Goal: Understand process/instructions

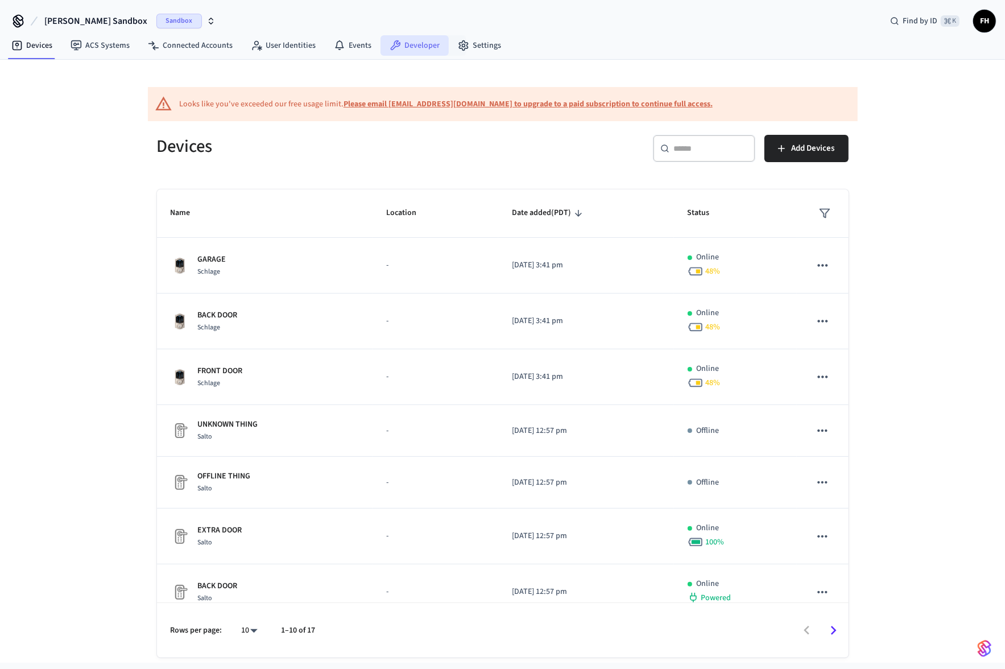
click at [413, 44] on link "Developer" at bounding box center [414, 45] width 68 height 20
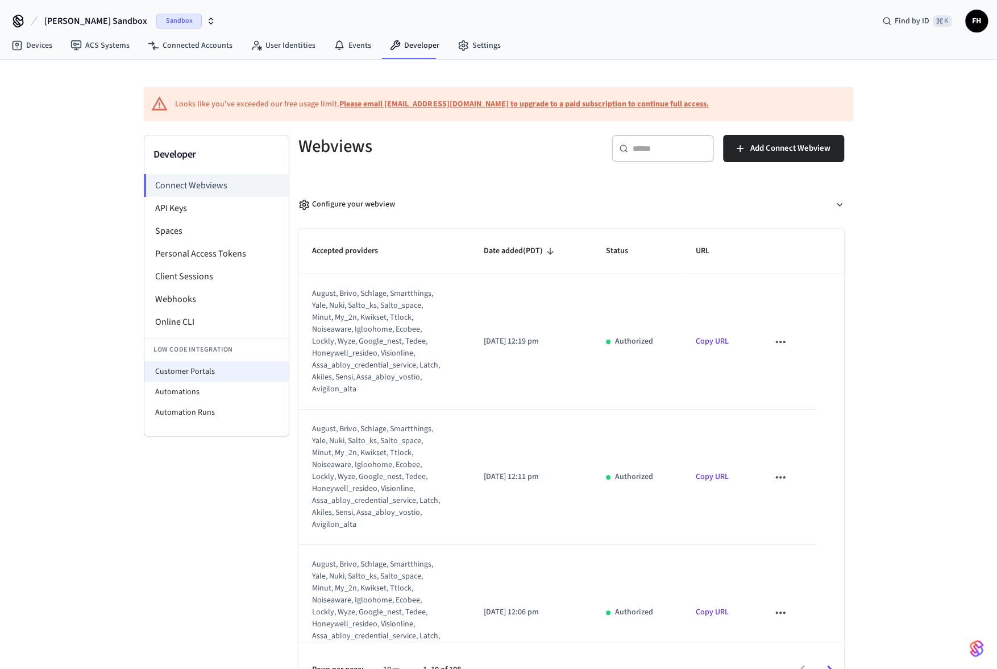
click at [189, 367] on li "Customer Portals" at bounding box center [216, 371] width 144 height 20
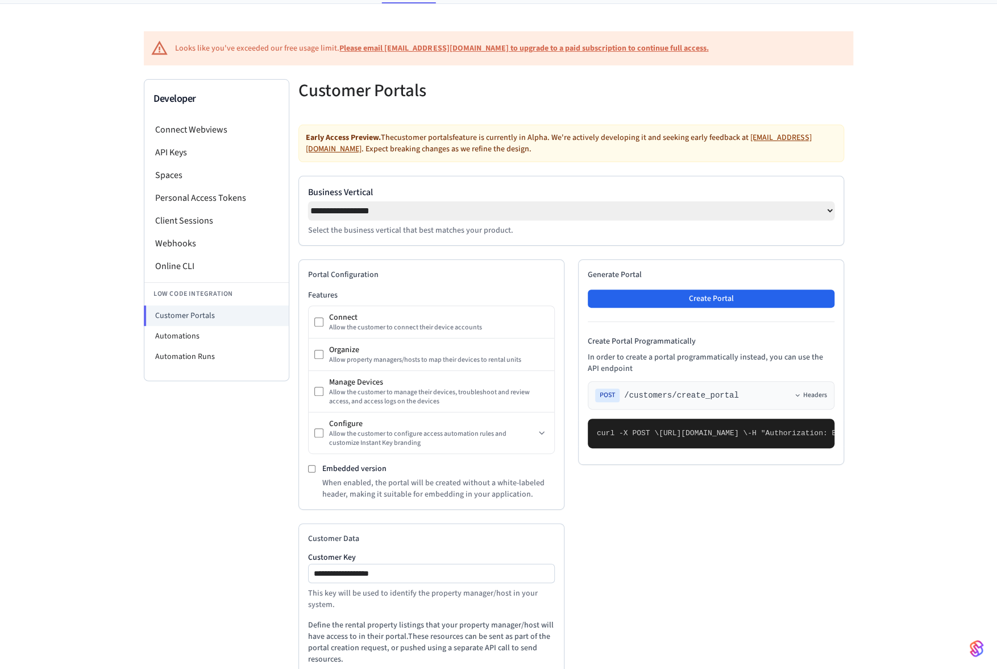
scroll to position [57, 0]
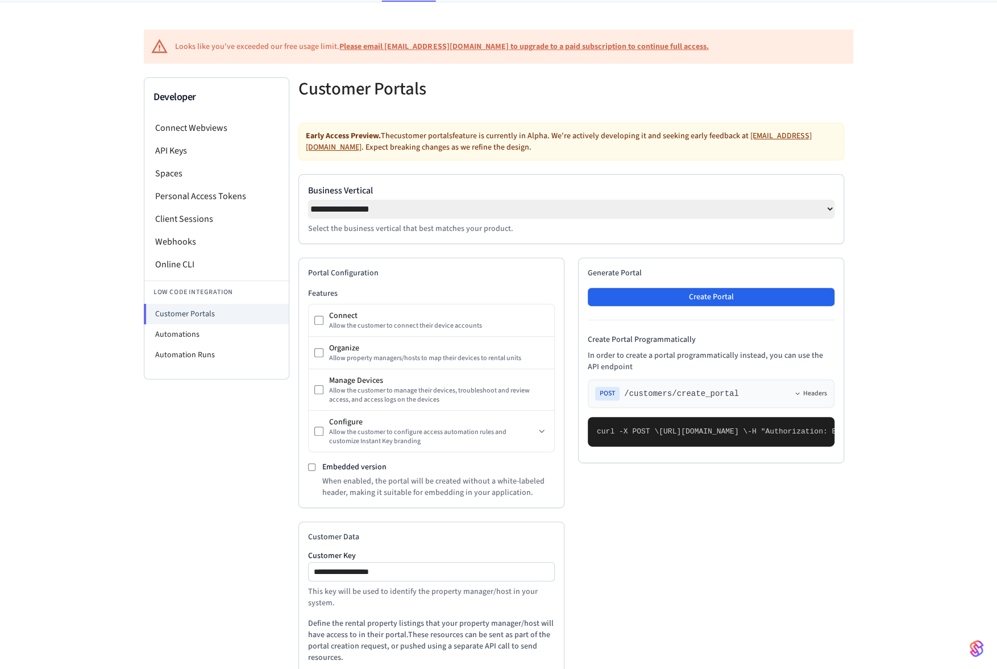
click at [396, 210] on select "**********" at bounding box center [571, 209] width 526 height 19
select select "**********"
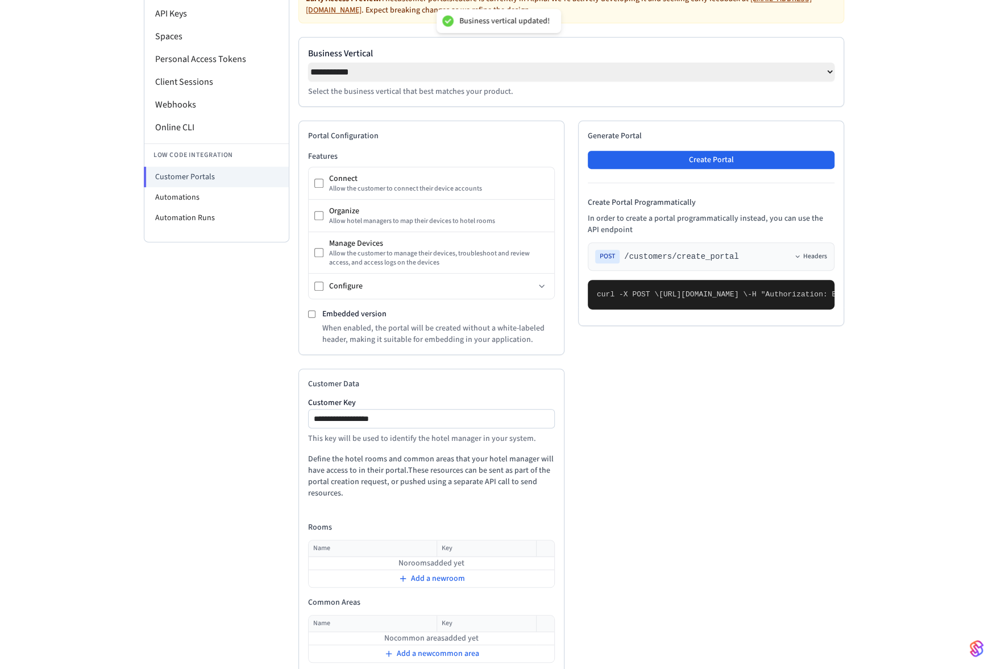
scroll to position [252, 0]
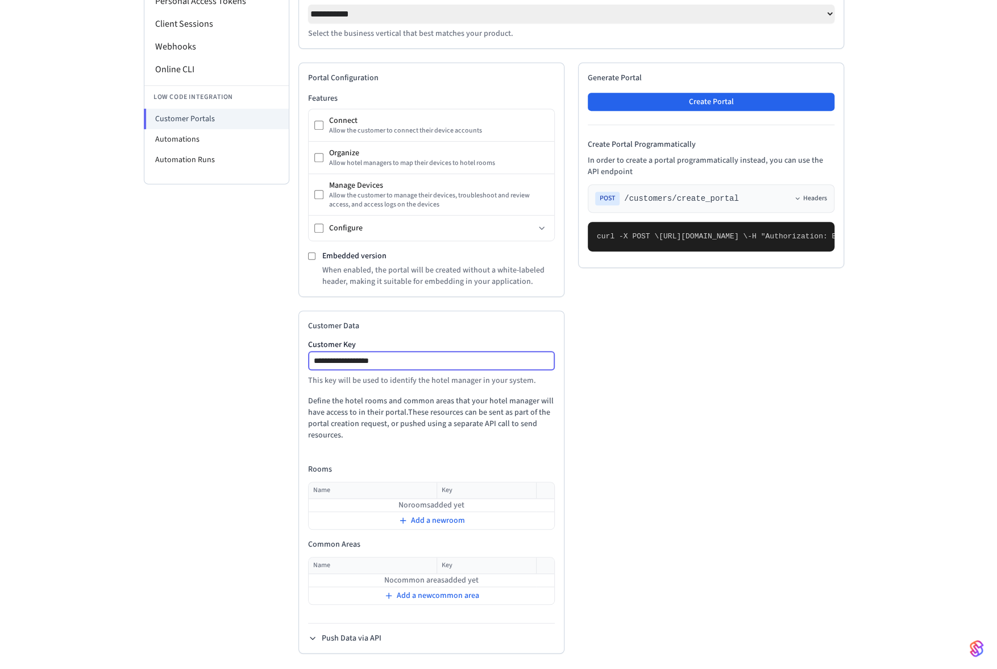
click at [435, 367] on input "**********" at bounding box center [432, 361] width 246 height 14
type input "**********"
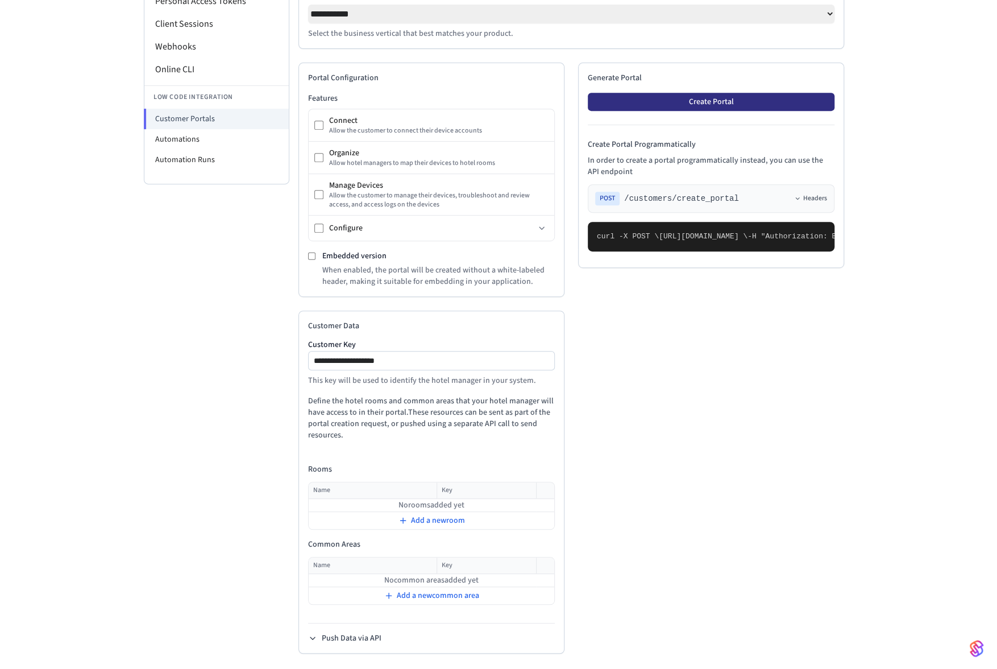
click at [714, 106] on button "Create Portal" at bounding box center [711, 102] width 247 height 18
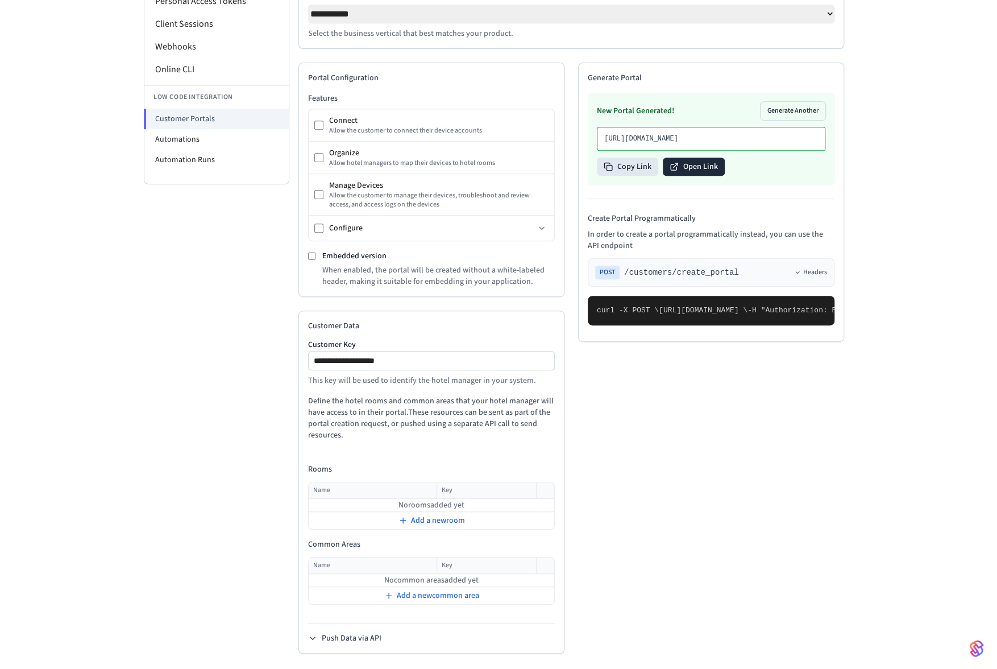
click at [700, 176] on button "Open Link" at bounding box center [694, 166] width 62 height 18
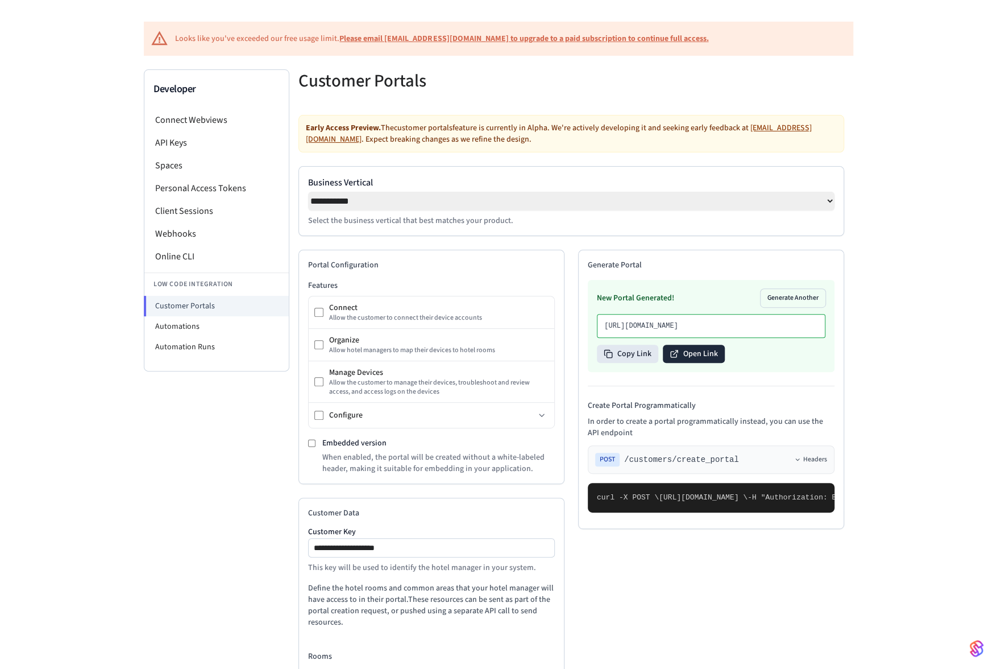
scroll to position [0, 0]
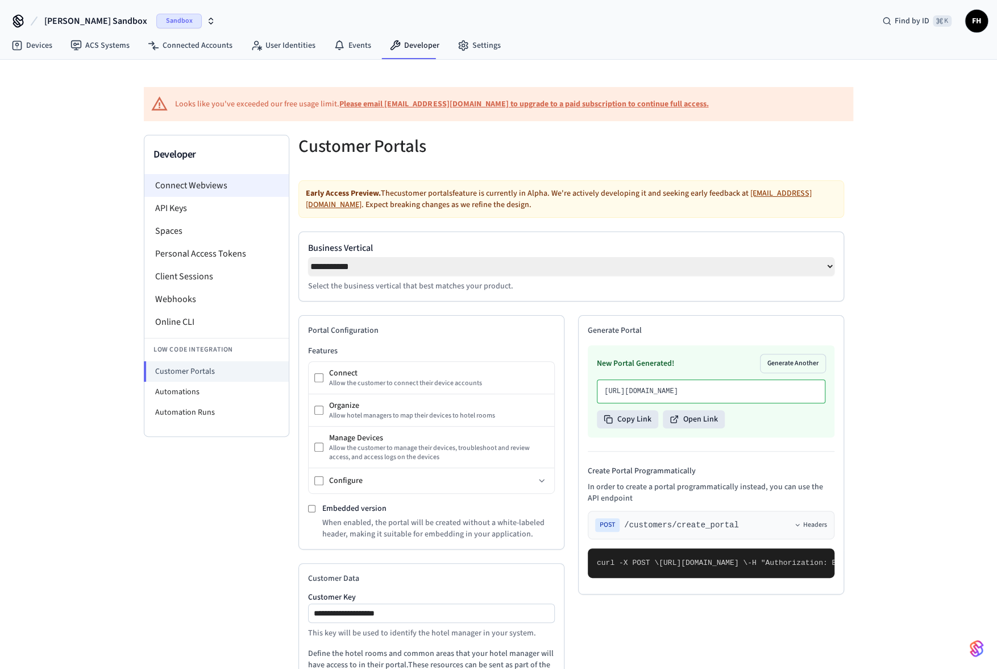
click at [209, 180] on li "Connect Webviews" at bounding box center [216, 185] width 144 height 23
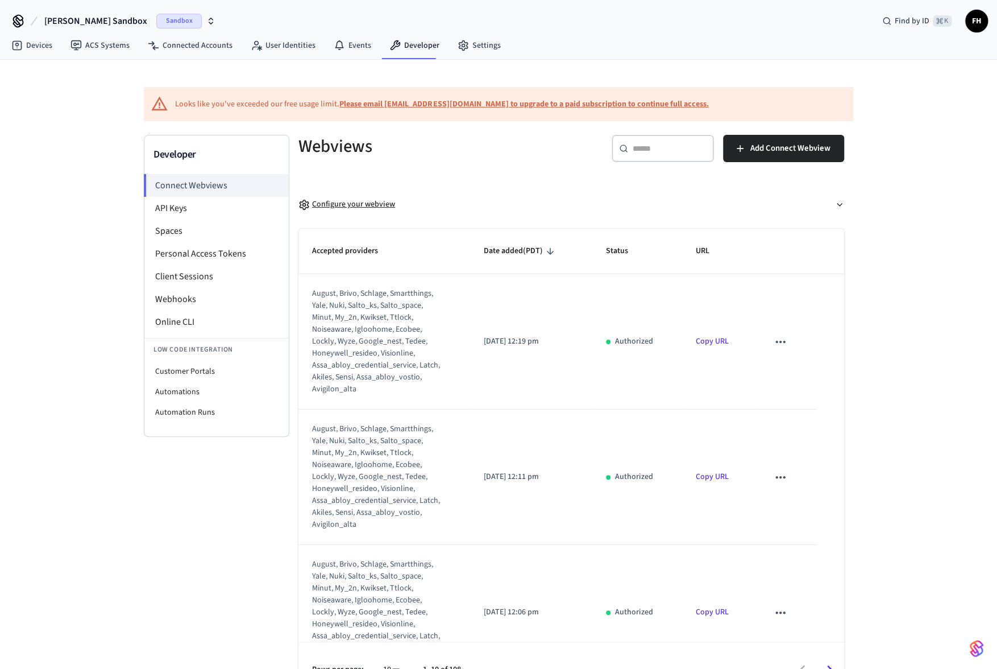
click at [345, 202] on div "Configure your webview" at bounding box center [346, 204] width 97 height 12
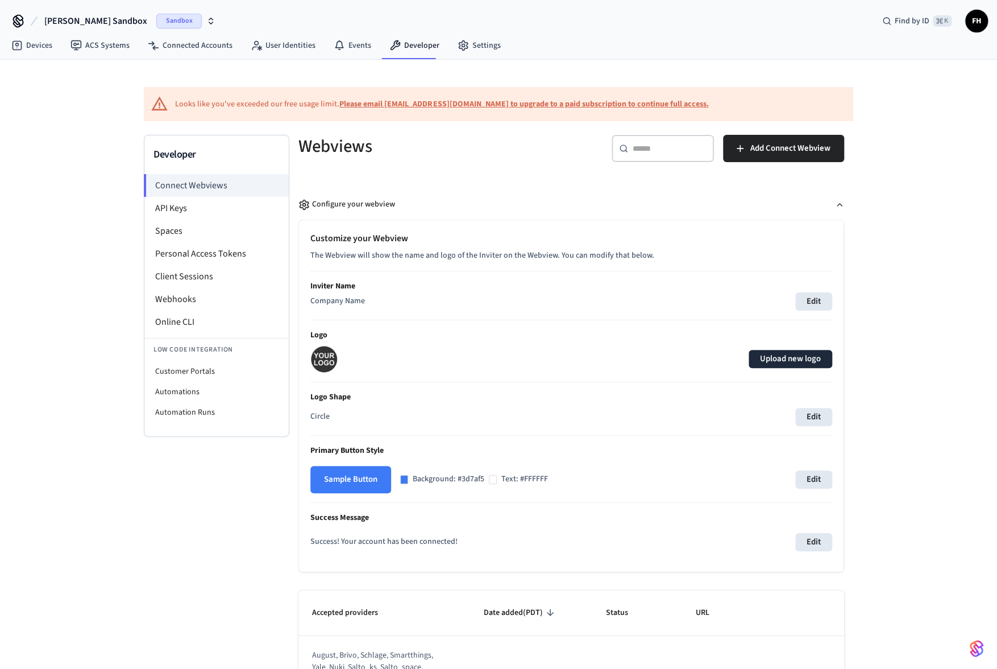
click at [810, 356] on label "Upload new logo" at bounding box center [791, 359] width 84 height 18
click at [0, 0] on input "Upload new logo" at bounding box center [0, 0] width 0 height 0
click at [819, 298] on button "Edit" at bounding box center [813, 301] width 37 height 18
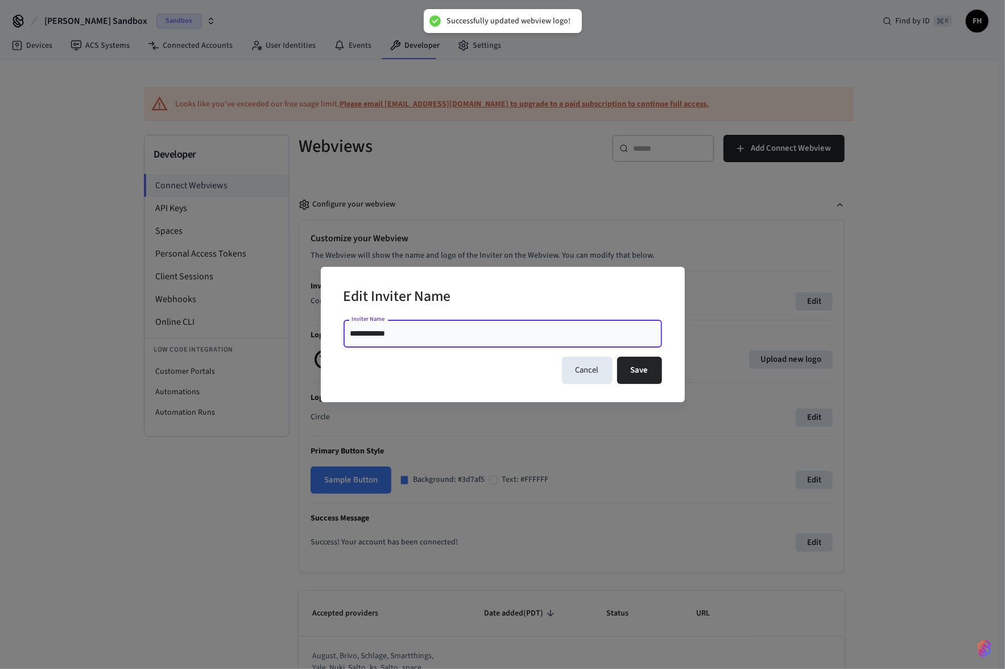
click at [544, 334] on input "**********" at bounding box center [502, 333] width 305 height 11
type input "*********"
click at [643, 373] on button "Save" at bounding box center [639, 369] width 45 height 27
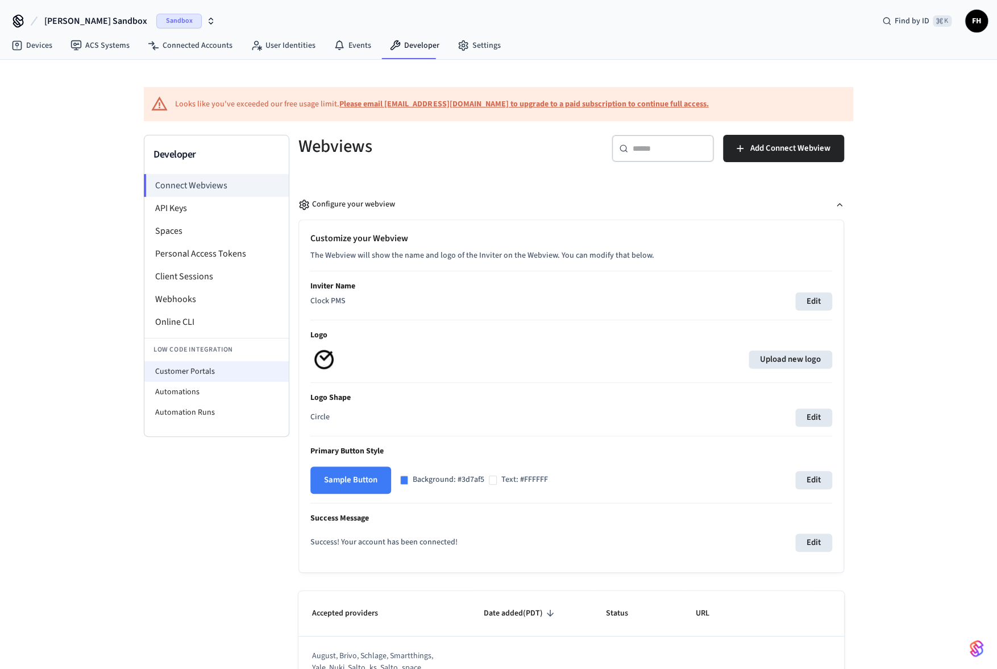
click at [193, 370] on li "Customer Portals" at bounding box center [216, 371] width 144 height 20
select select "**********"
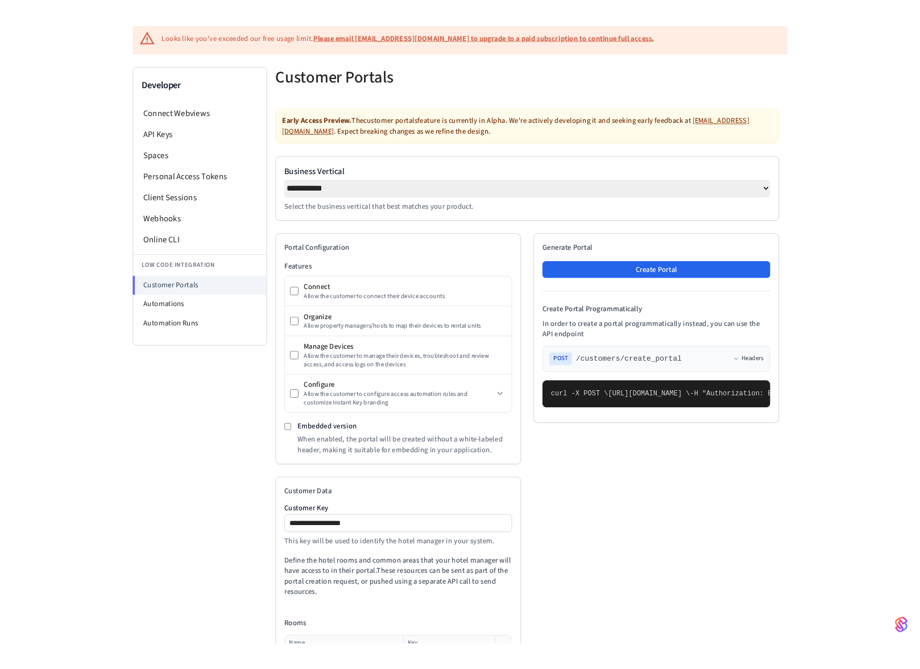
scroll to position [94, 0]
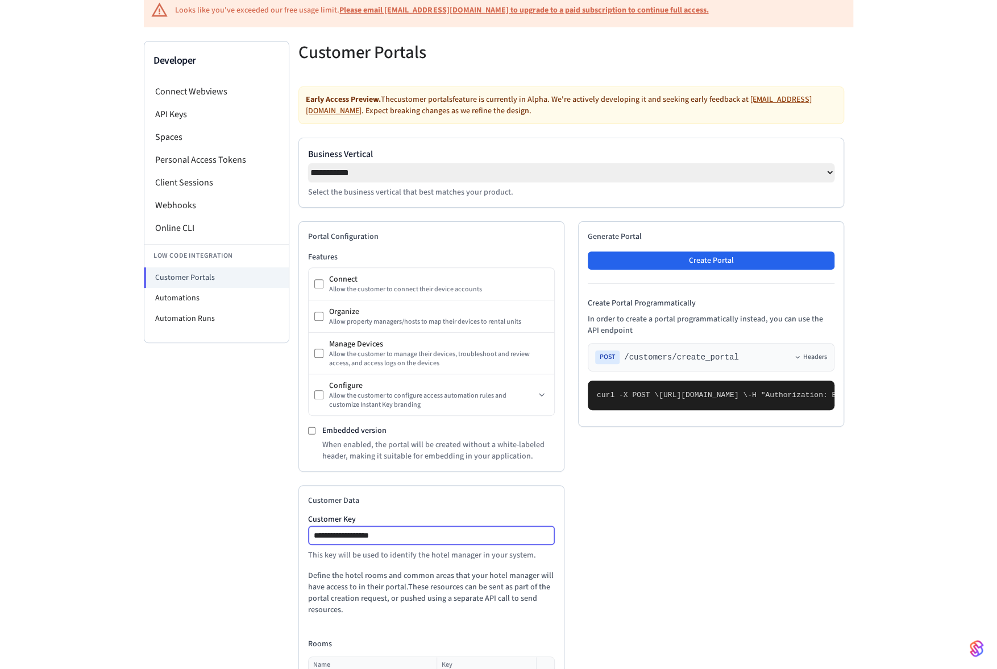
click at [427, 537] on input "**********" at bounding box center [432, 535] width 246 height 14
type input "**********"
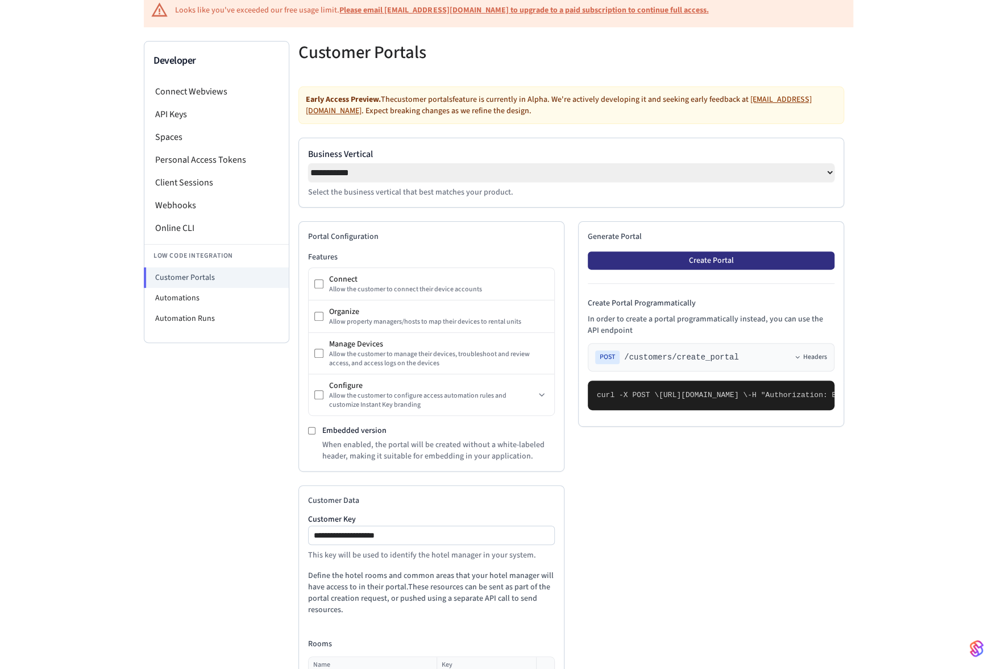
click at [728, 260] on button "Create Portal" at bounding box center [711, 260] width 247 height 18
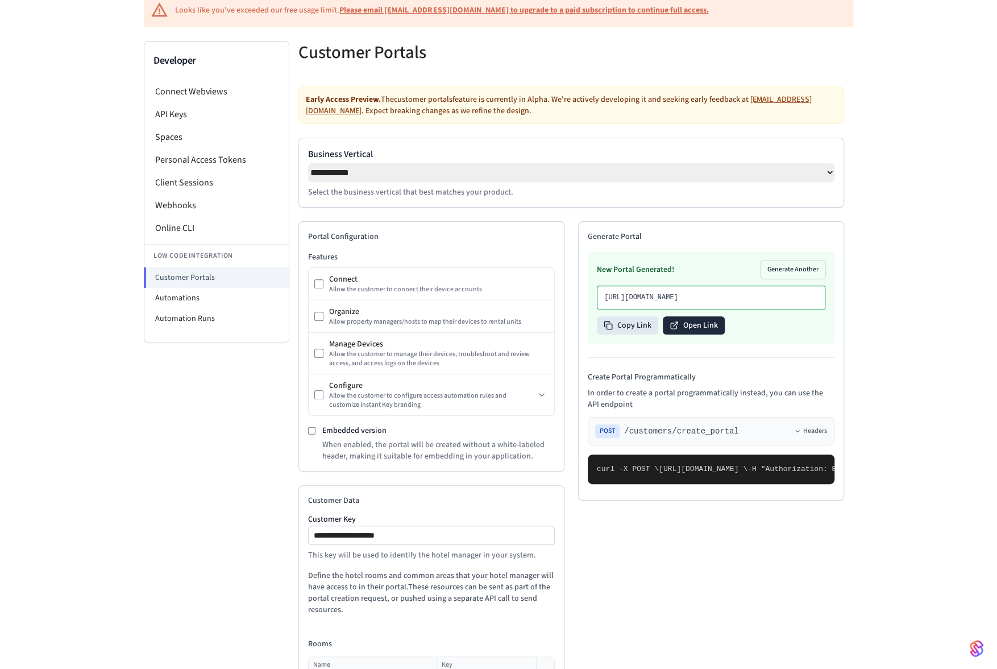
click at [686, 334] on button "Open Link" at bounding box center [694, 325] width 62 height 18
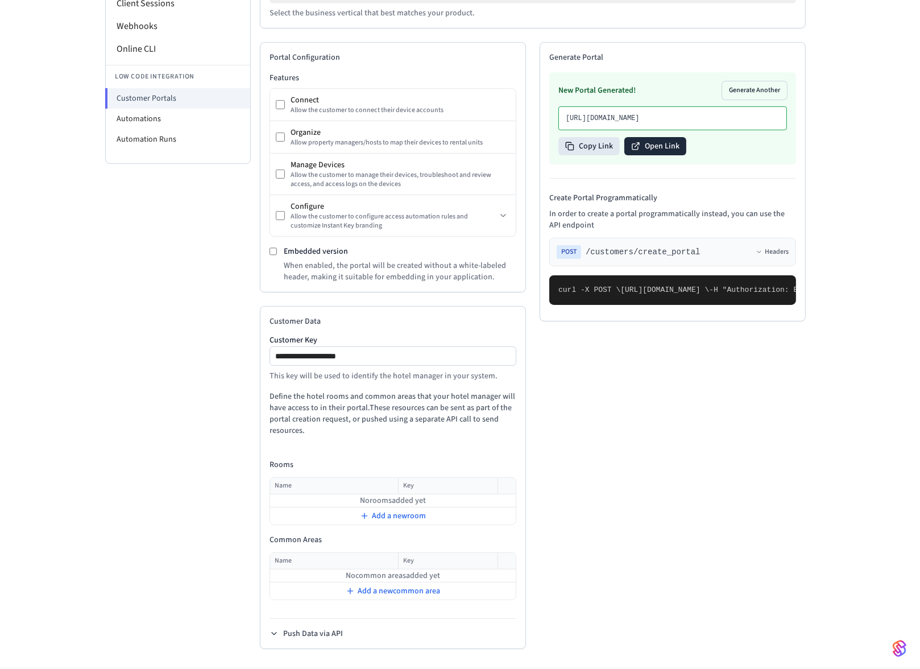
scroll to position [273, 0]
click at [397, 520] on span "Add a new room" at bounding box center [399, 514] width 54 height 11
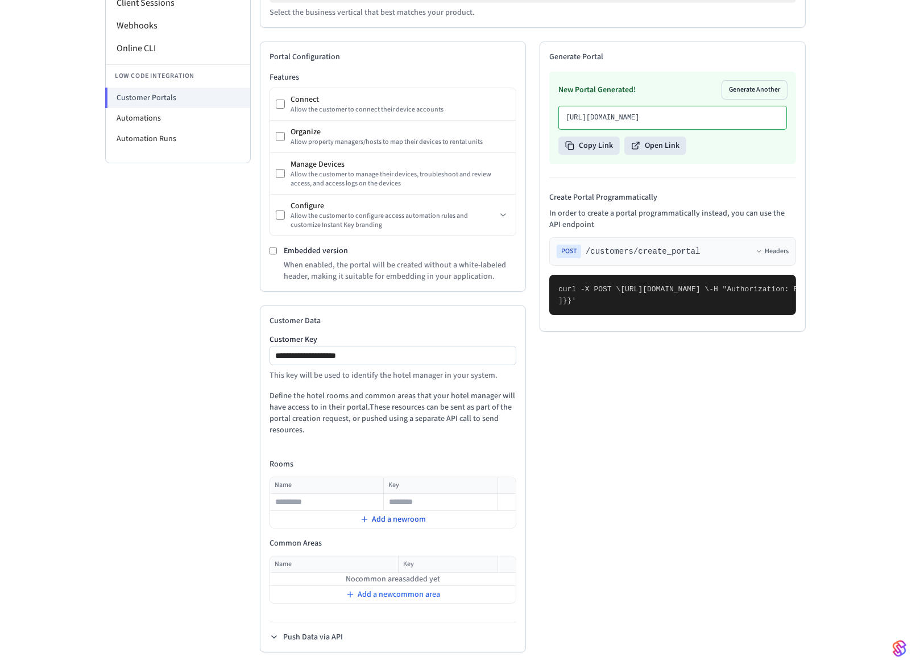
click at [391, 522] on span "Add a new room" at bounding box center [399, 518] width 54 height 11
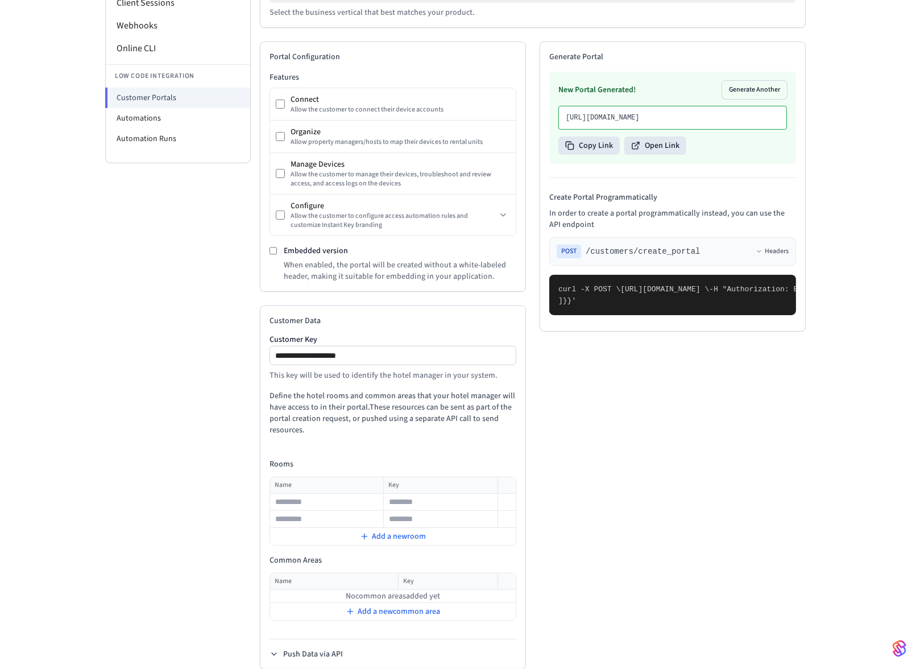
drag, startPoint x: 588, startPoint y: 534, endPoint x: 659, endPoint y: 590, distance: 89.9
click at [659, 315] on pre "curl -X POST \ [URL][DOMAIN_NAME] \ -H "Authorization: Bearer seam_api_key_1234…" at bounding box center [672, 295] width 247 height 40
click at [660, 315] on pre "curl -X POST \ [URL][DOMAIN_NAME] \ -H "Authorization: Bearer seam_api_key_1234…" at bounding box center [672, 295] width 247 height 40
click at [312, 506] on input "text" at bounding box center [327, 502] width 112 height 14
type input "********"
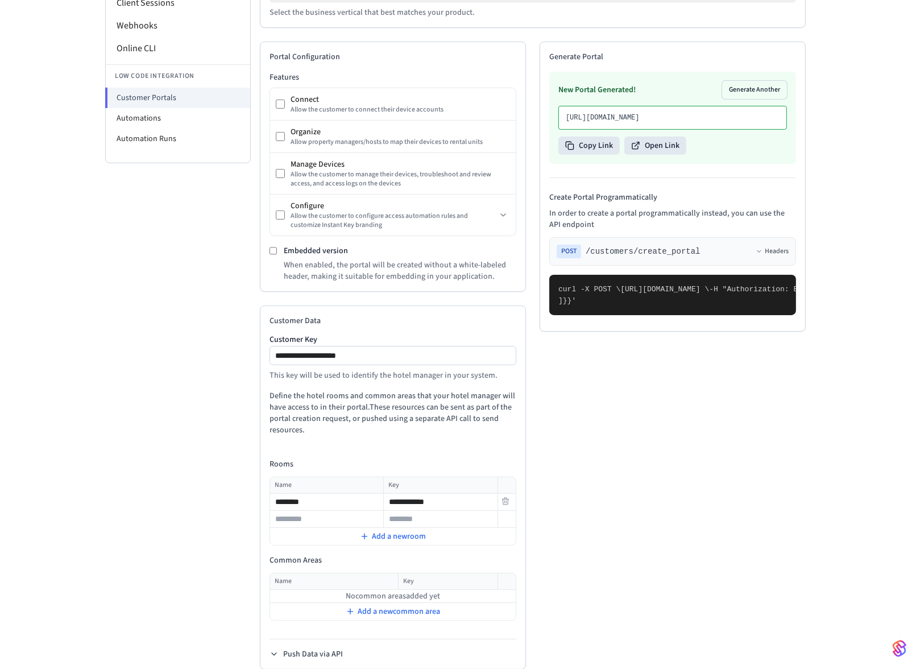
click at [401, 500] on input "**********" at bounding box center [440, 502] width 112 height 14
type input "**********"
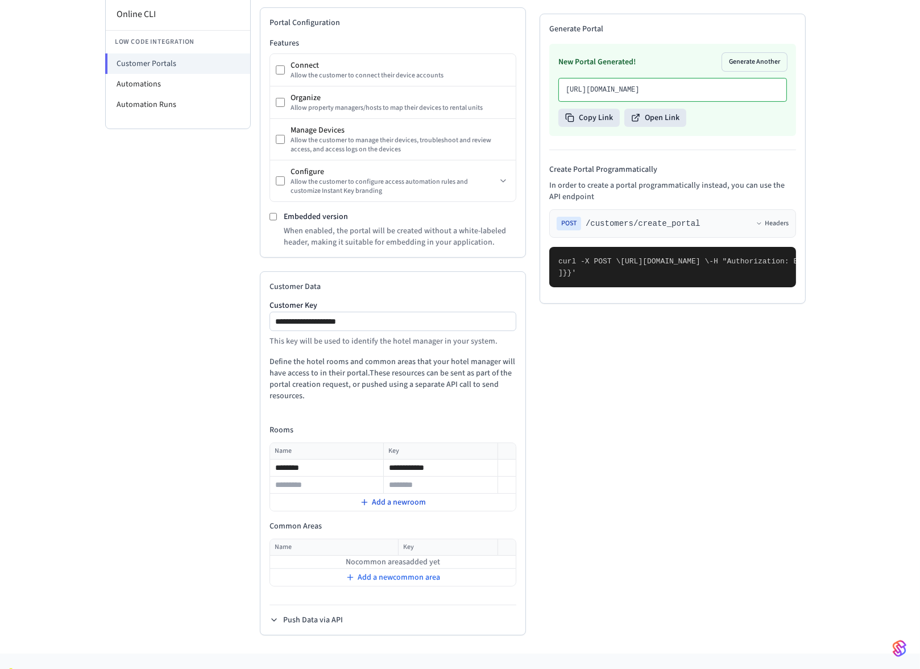
scroll to position [318, 0]
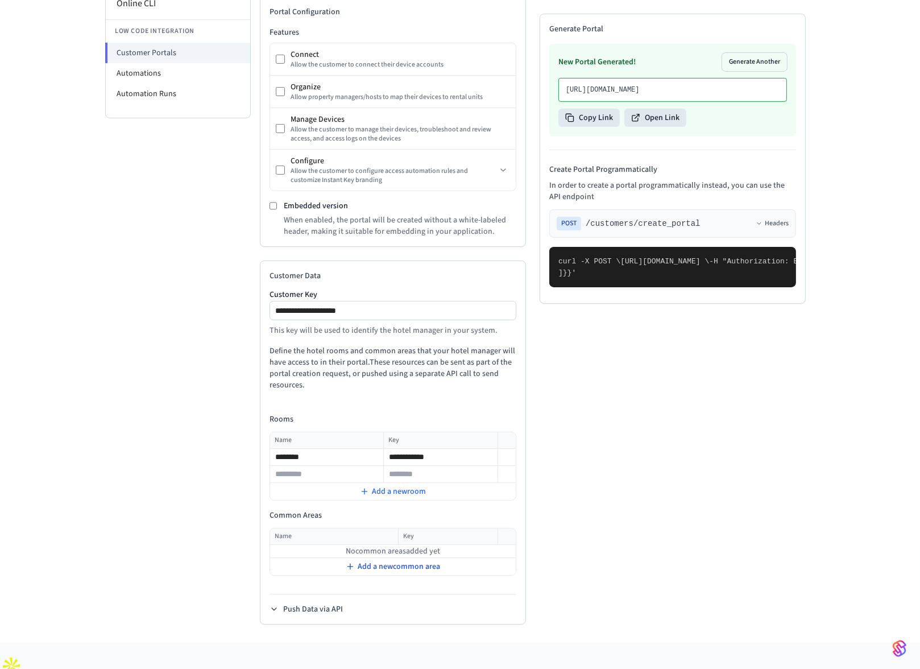
click at [385, 566] on span "Add a new common area" at bounding box center [399, 566] width 82 height 11
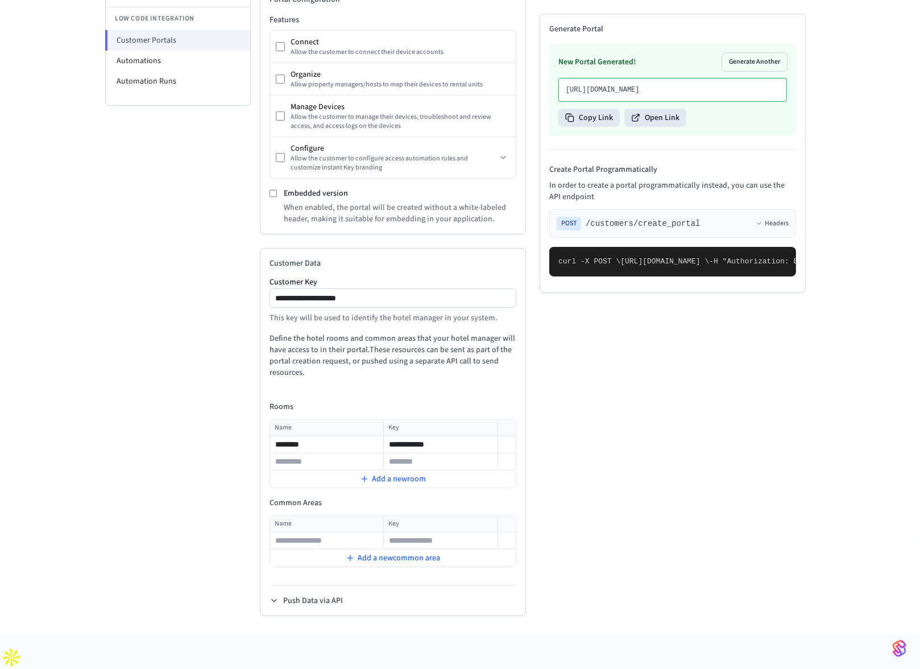
scroll to position [360, 0]
drag, startPoint x: 273, startPoint y: 417, endPoint x: 466, endPoint y: 420, distance: 193.3
click at [467, 436] on tr "**********" at bounding box center [393, 444] width 246 height 17
drag, startPoint x: 452, startPoint y: 417, endPoint x: 386, endPoint y: 420, distance: 66.0
click at [386, 438] on input "**********" at bounding box center [440, 445] width 112 height 14
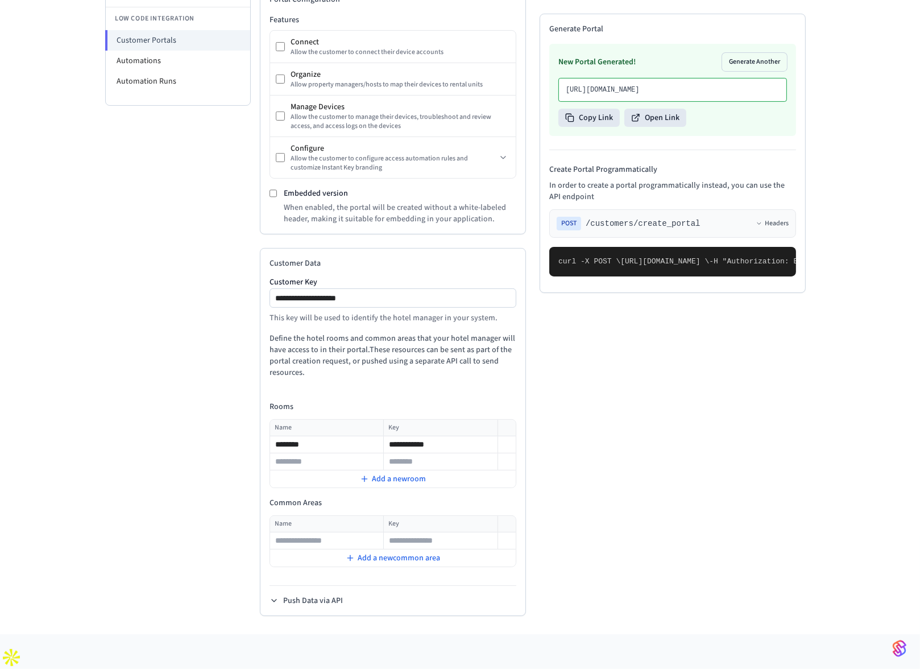
click at [462, 401] on h4 "Rooms" at bounding box center [392, 406] width 247 height 11
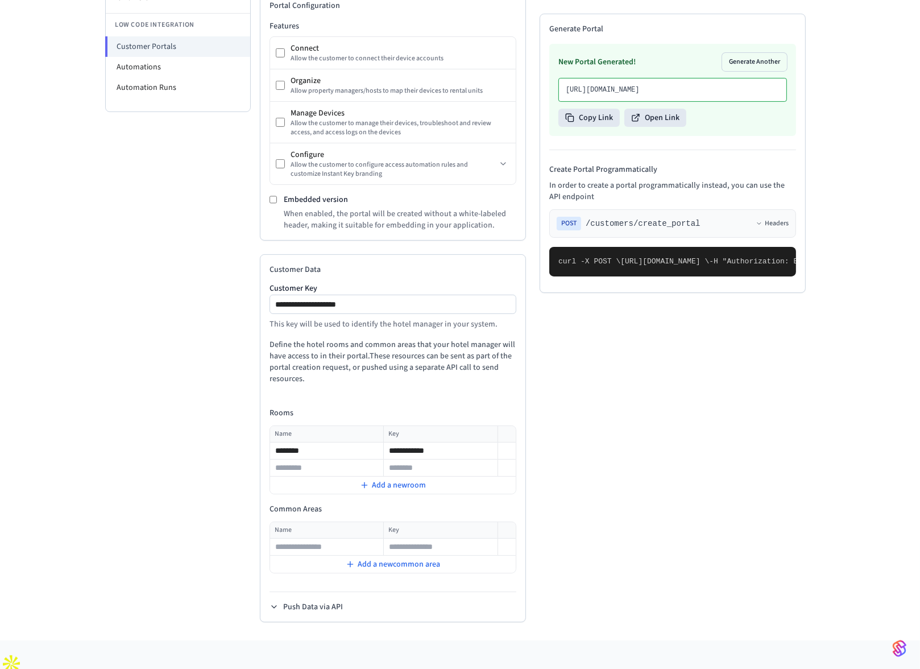
scroll to position [322, 0]
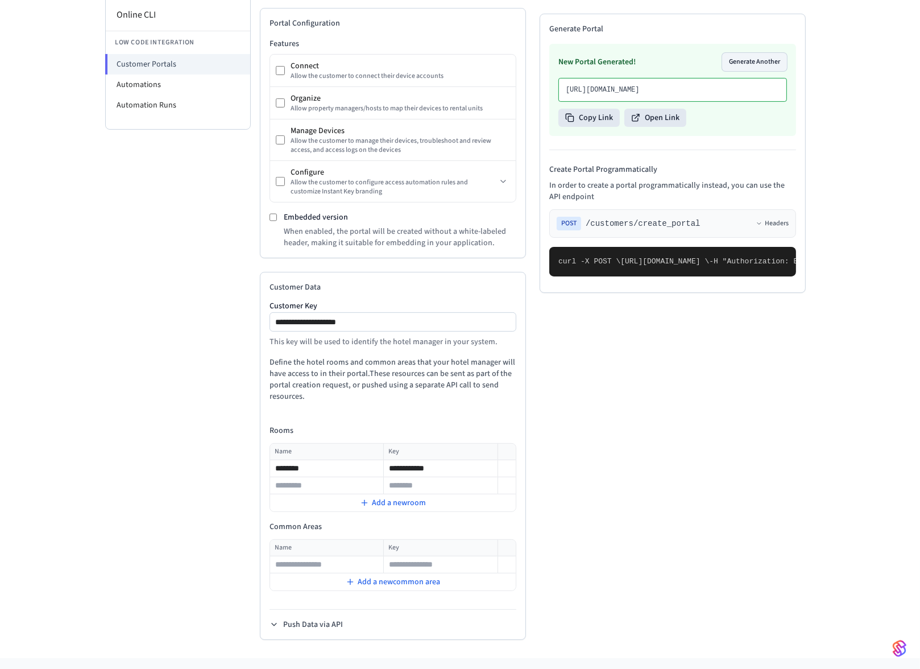
click at [765, 62] on button "Generate Another" at bounding box center [754, 62] width 65 height 18
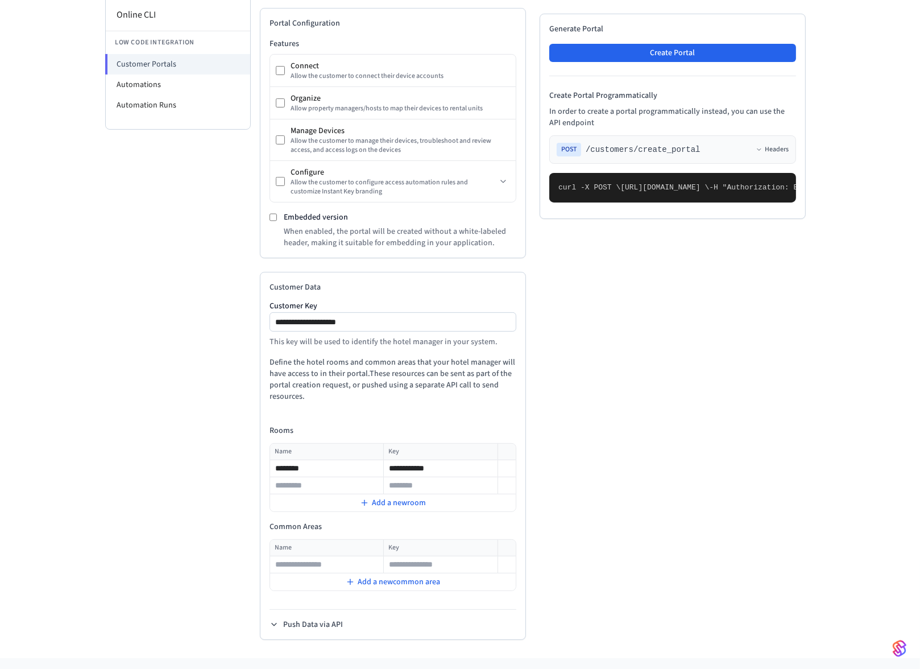
scroll to position [297, 0]
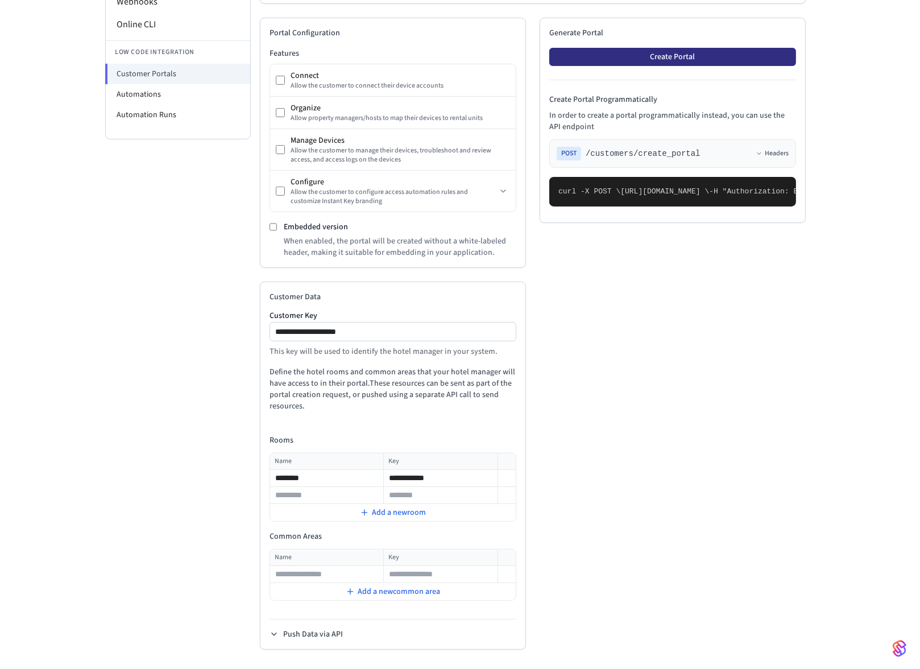
click at [718, 56] on button "Create Portal" at bounding box center [672, 57] width 247 height 18
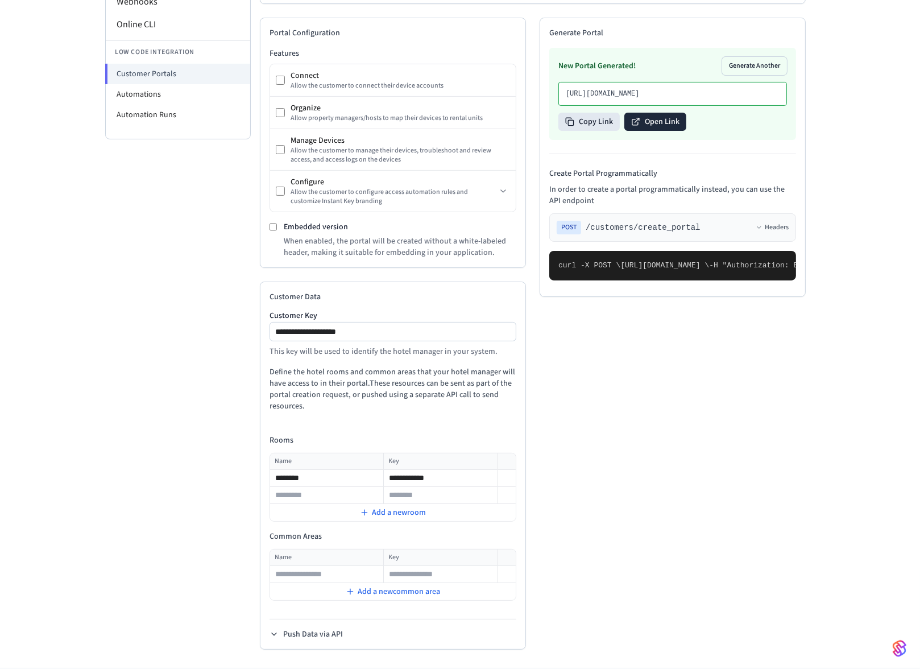
click at [652, 131] on button "Open Link" at bounding box center [655, 122] width 62 height 18
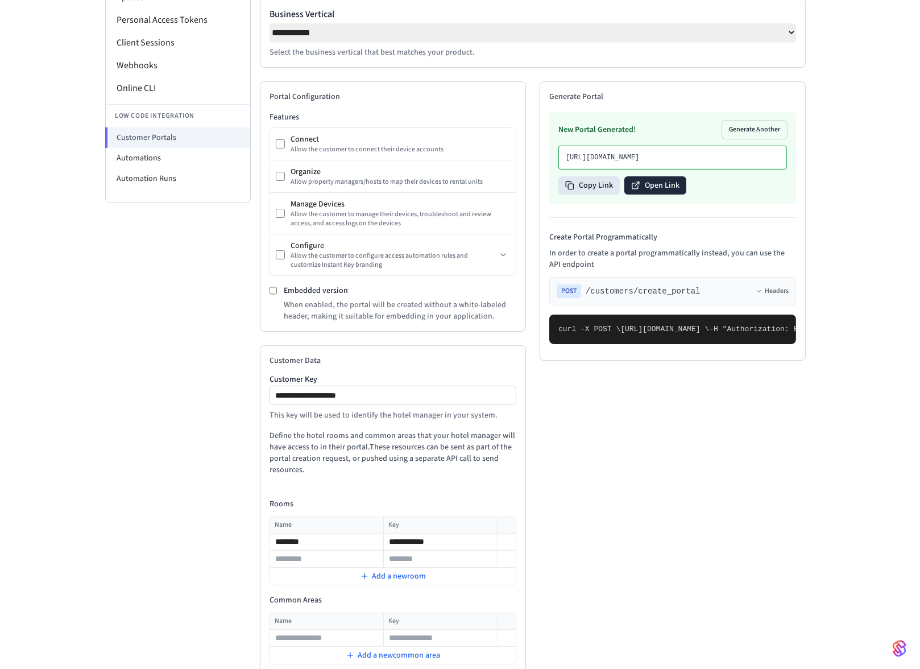
scroll to position [233, 0]
drag, startPoint x: 298, startPoint y: 143, endPoint x: 330, endPoint y: 145, distance: 31.9
click at [330, 145] on div "Connect" at bounding box center [400, 139] width 219 height 11
drag, startPoint x: 290, startPoint y: 175, endPoint x: 327, endPoint y: 175, distance: 37.0
click at [327, 175] on div "Organize" at bounding box center [400, 172] width 219 height 11
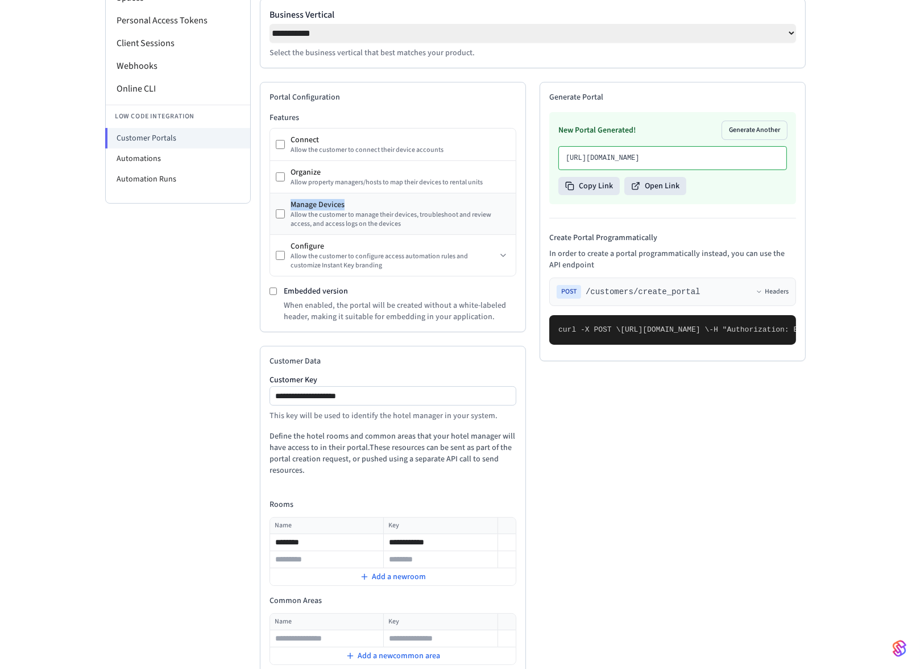
drag, startPoint x: 289, startPoint y: 206, endPoint x: 359, endPoint y: 207, distance: 69.9
click at [359, 207] on div "Manage Devices Allow the customer to manage their devices, troubleshoot and rev…" at bounding box center [393, 214] width 234 height 30
click at [261, 228] on div "Portal Configuration Features Connect Allow the customer to connect their devic…" at bounding box center [393, 207] width 266 height 250
click at [149, 156] on li "Automations" at bounding box center [178, 158] width 144 height 20
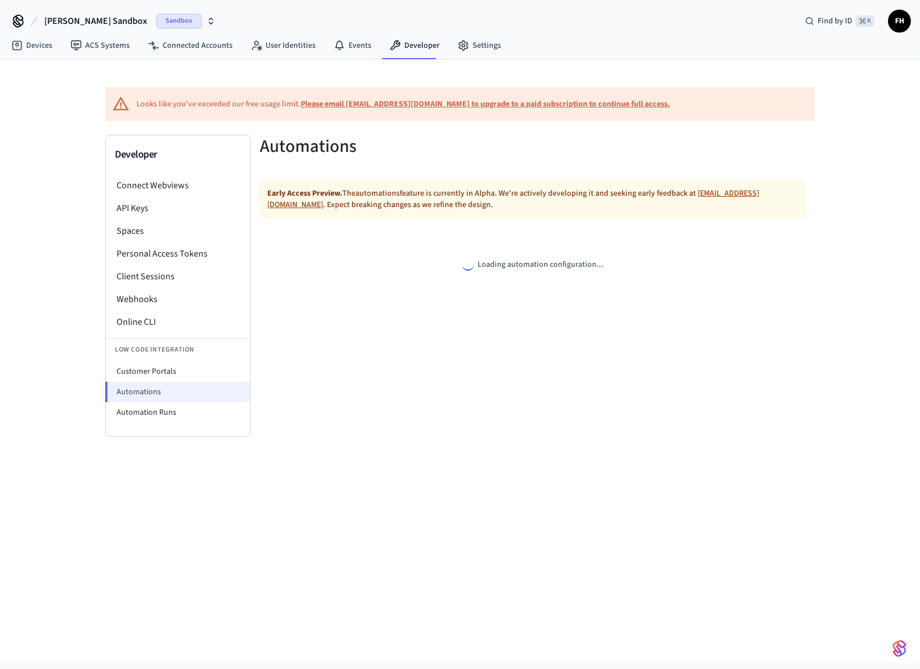
select select "**********"
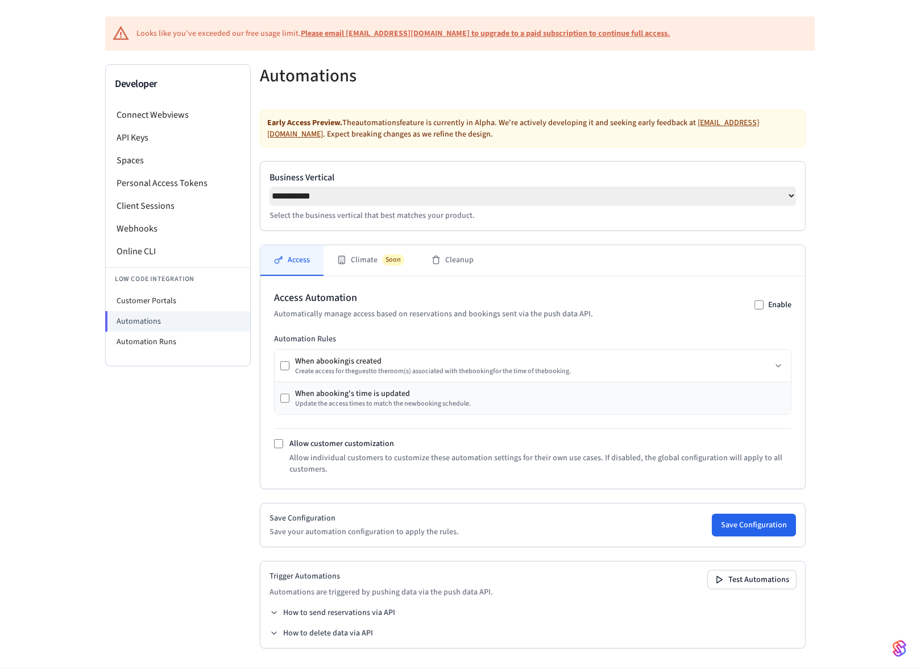
scroll to position [71, 0]
click at [272, 613] on icon at bounding box center [274, 612] width 5 height 2
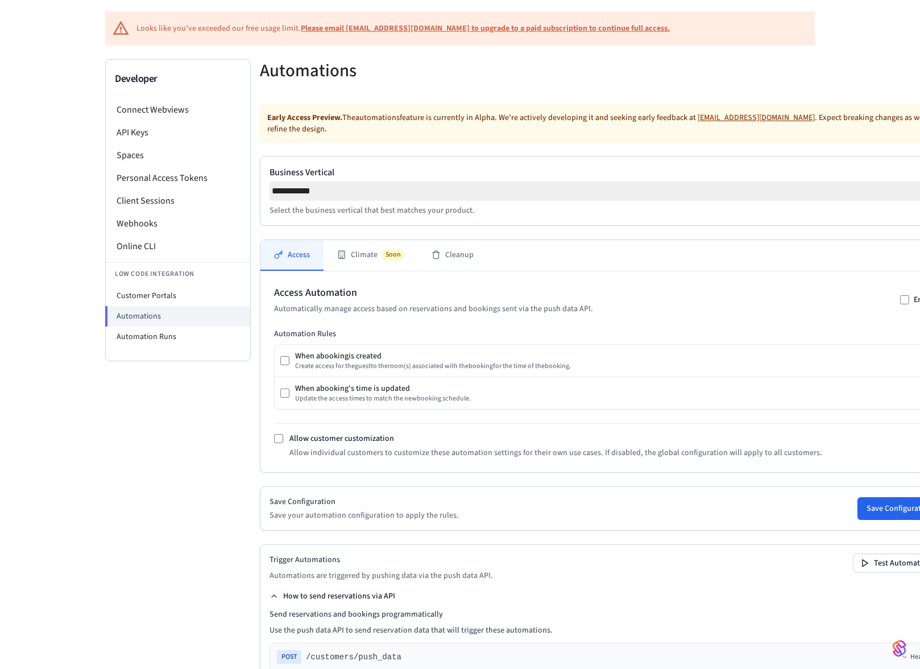
scroll to position [422, 0]
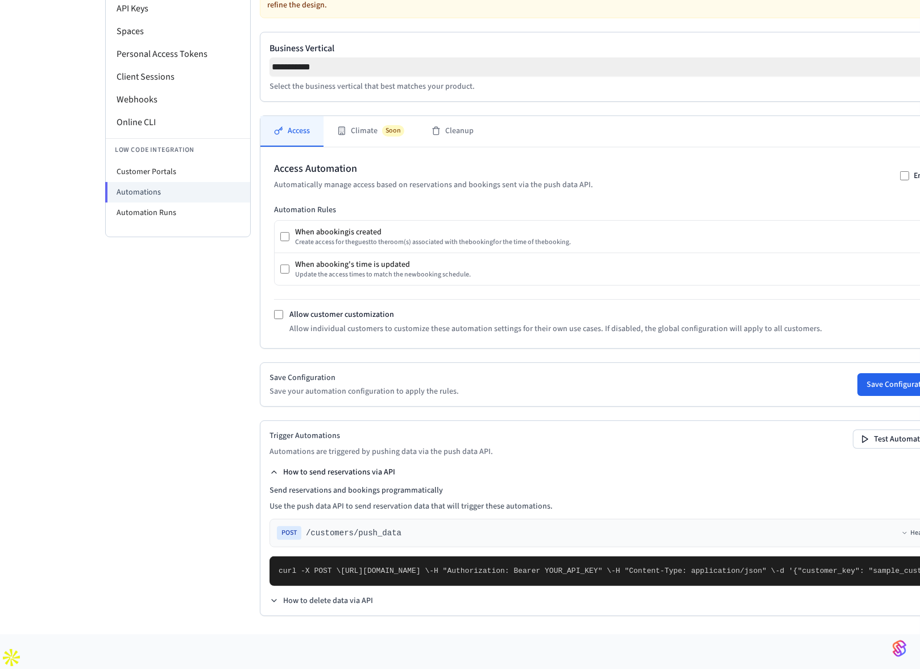
drag, startPoint x: 303, startPoint y: 527, endPoint x: 472, endPoint y: 578, distance: 176.8
click at [472, 578] on pre "curl -X POST \ [URL][DOMAIN_NAME] \ -H "Authorization: Bearer YOUR_API_KEY" \ -…" at bounding box center [605, 571] width 672 height 30
drag, startPoint x: 304, startPoint y: 571, endPoint x: 354, endPoint y: 571, distance: 50.6
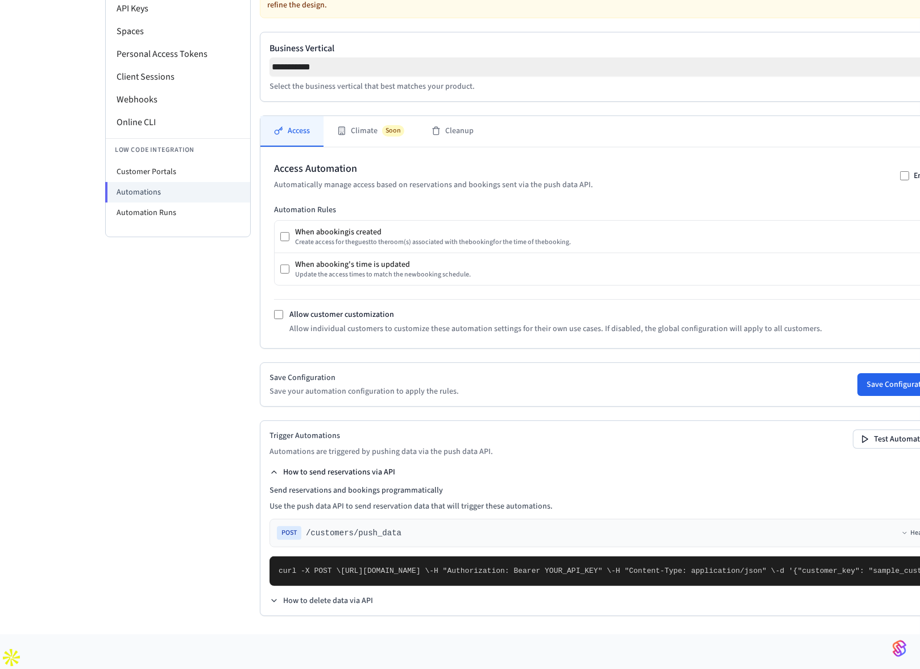
drag, startPoint x: 303, startPoint y: 571, endPoint x: 471, endPoint y: 566, distance: 167.8
click at [471, 566] on pre "curl -X POST \ [URL][DOMAIN_NAME] \ -H "Authorization: Bearer YOUR_API_KEY" \ -…" at bounding box center [605, 571] width 672 height 30
drag, startPoint x: 391, startPoint y: 578, endPoint x: 378, endPoint y: 575, distance: 13.8
click at [391, 578] on pre "curl -X POST \ [URL][DOMAIN_NAME] \ -H "Authorization: Bearer YOUR_API_KEY" \ -…" at bounding box center [605, 571] width 672 height 30
drag, startPoint x: 367, startPoint y: 573, endPoint x: 470, endPoint y: 570, distance: 102.4
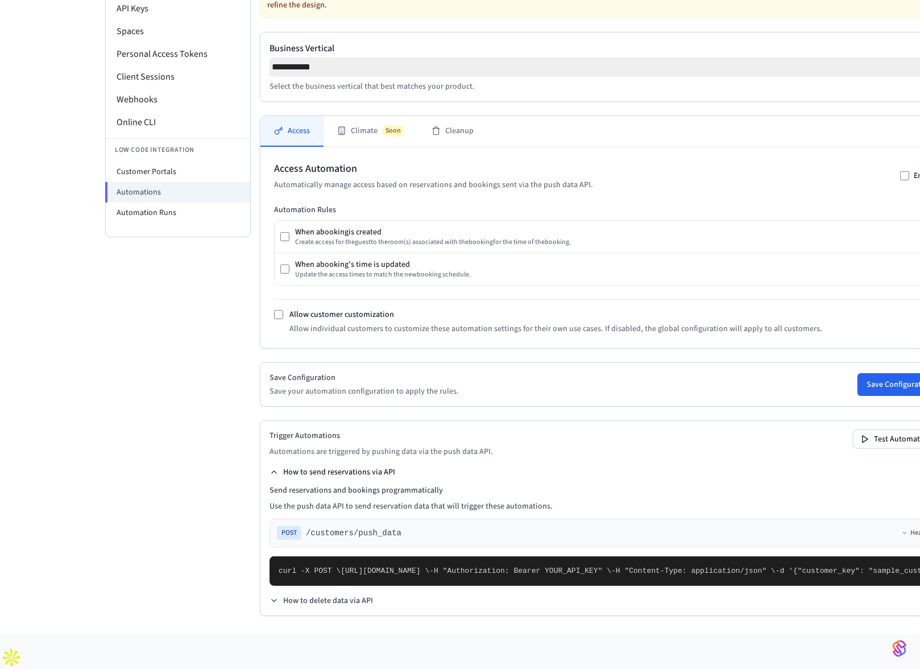
click at [470, 570] on pre "curl -X POST \ [URL][DOMAIN_NAME] \ -H "Authorization: Bearer YOUR_API_KEY" \ -…" at bounding box center [605, 571] width 672 height 30
click at [272, 471] on icon at bounding box center [274, 472] width 5 height 2
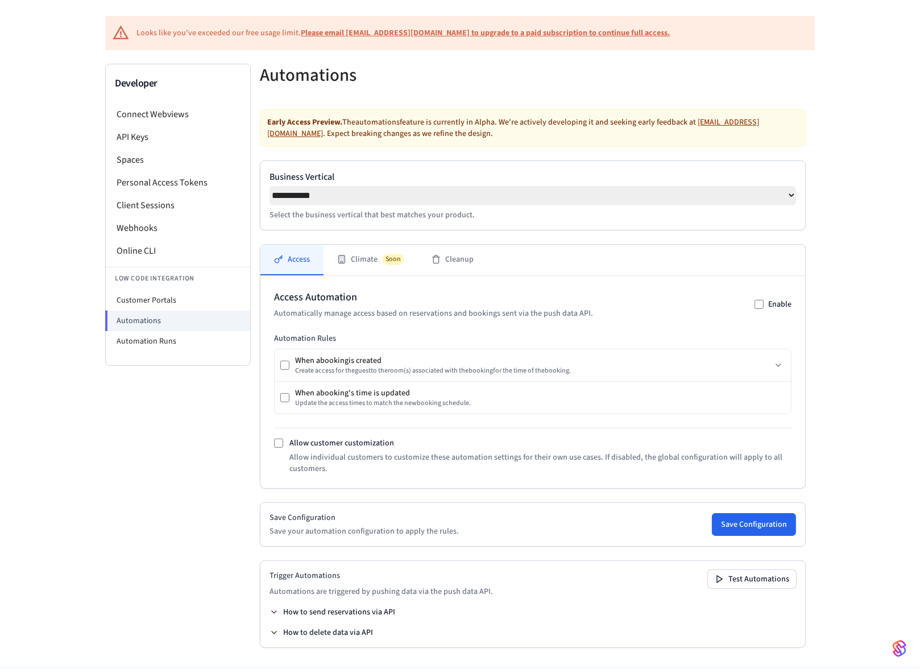
click at [280, 633] on button "How to delete data via API" at bounding box center [320, 632] width 103 height 11
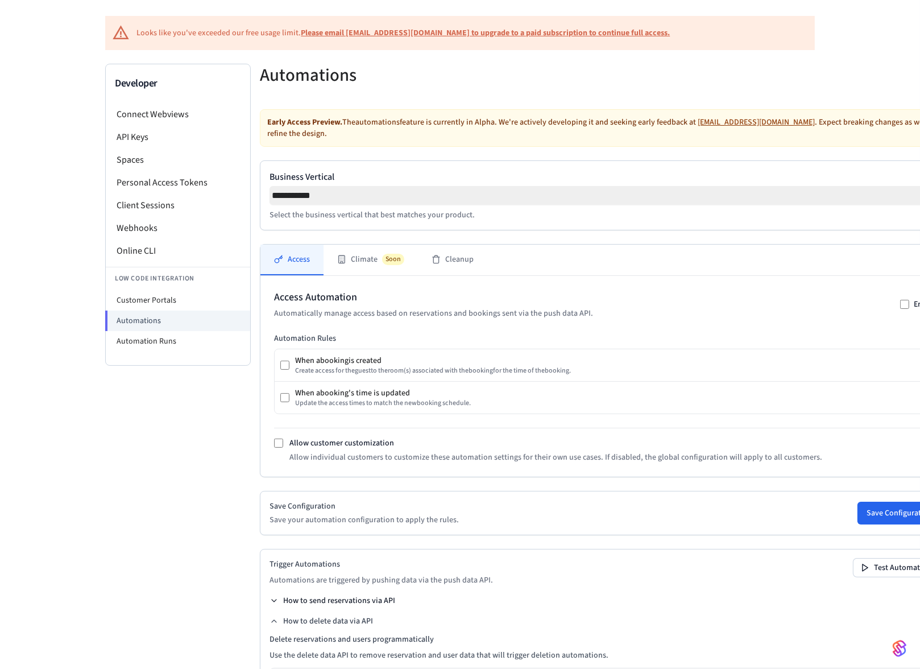
click at [276, 605] on icon at bounding box center [273, 600] width 9 height 9
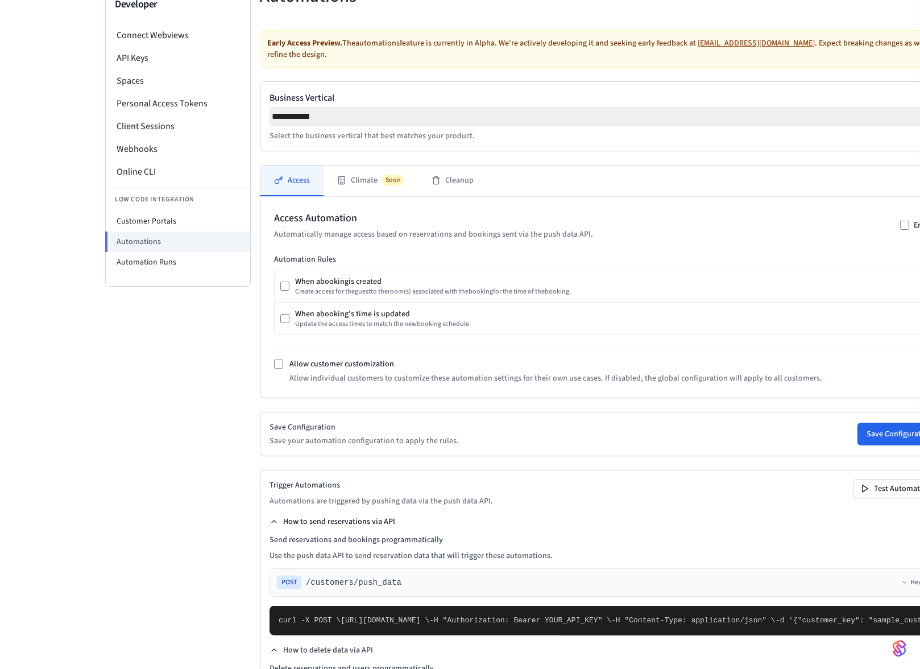
scroll to position [157, 0]
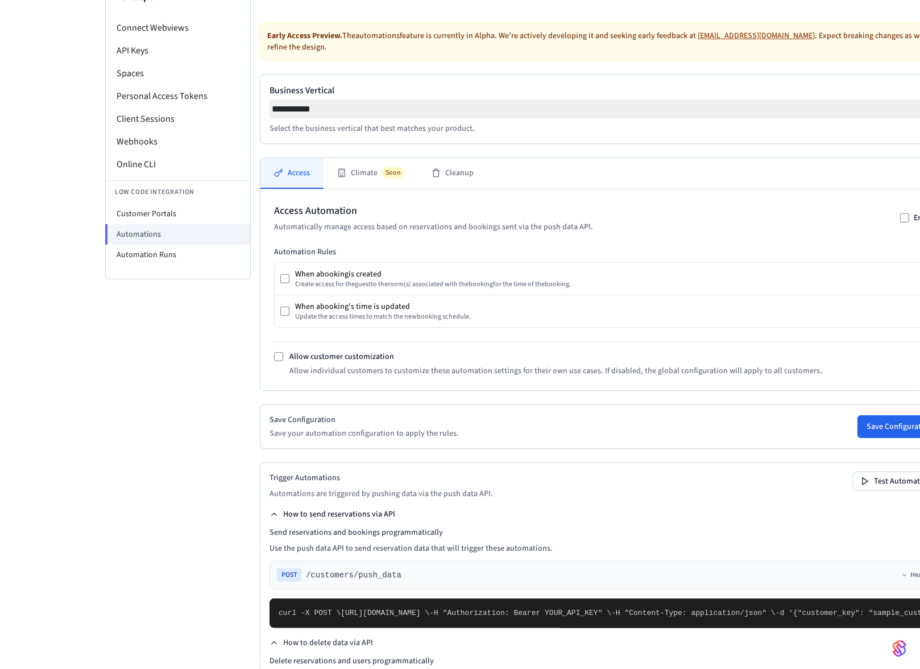
click at [277, 519] on icon at bounding box center [273, 513] width 9 height 9
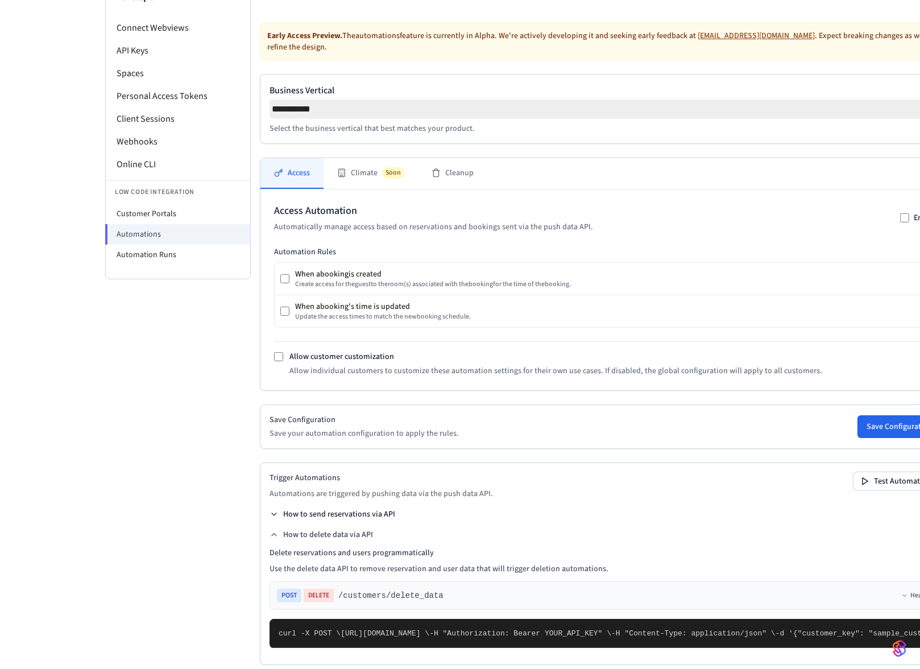
click at [277, 519] on icon at bounding box center [273, 513] width 9 height 9
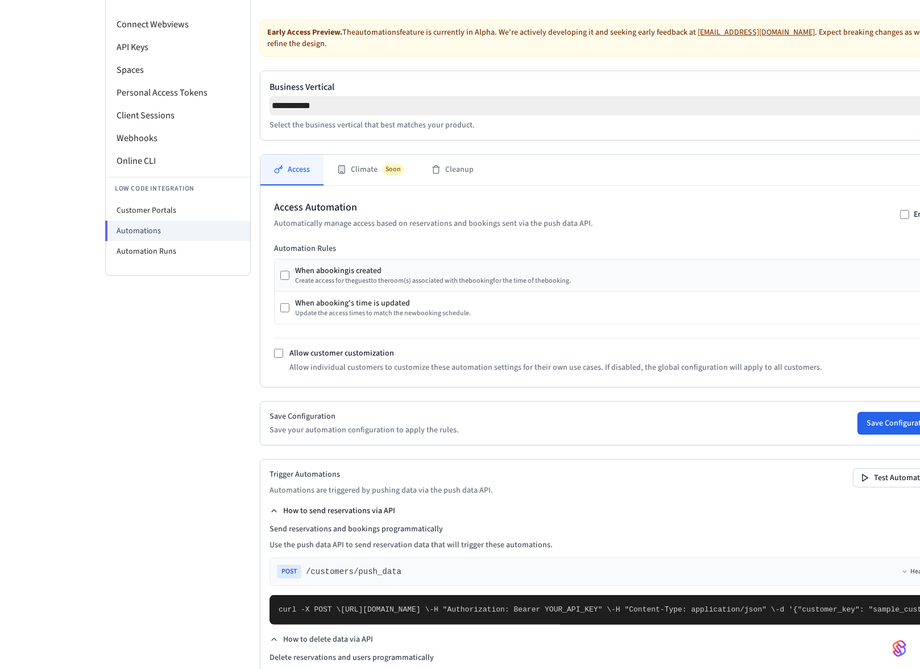
scroll to position [161, 0]
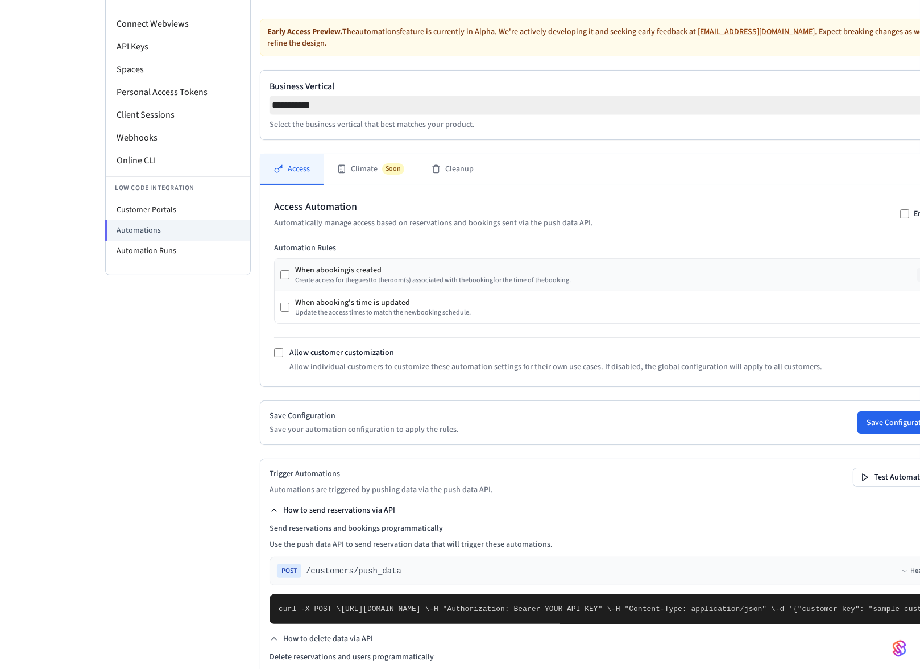
click at [919, 275] on icon at bounding box center [923, 274] width 9 height 9
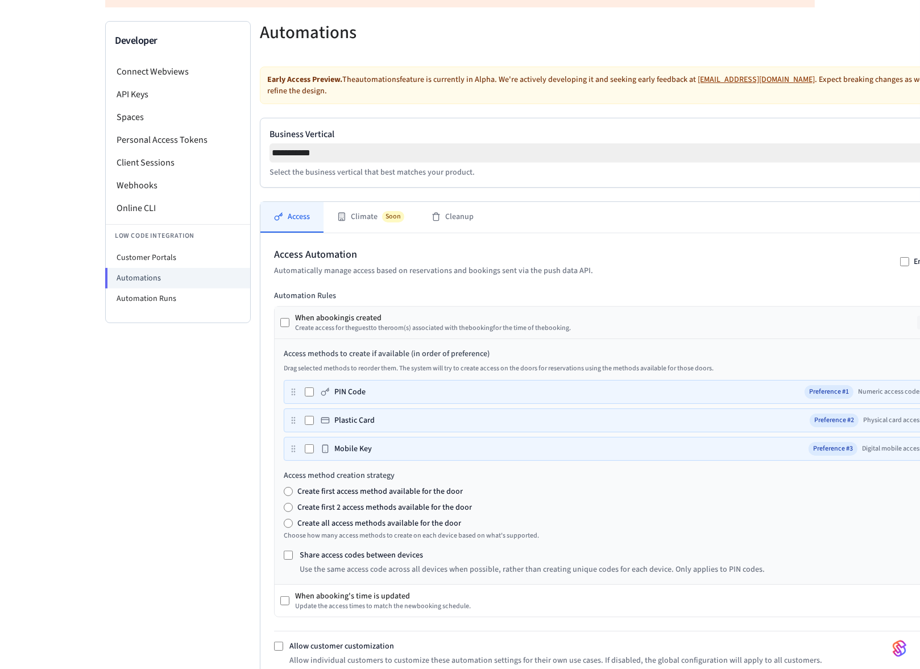
scroll to position [0, 0]
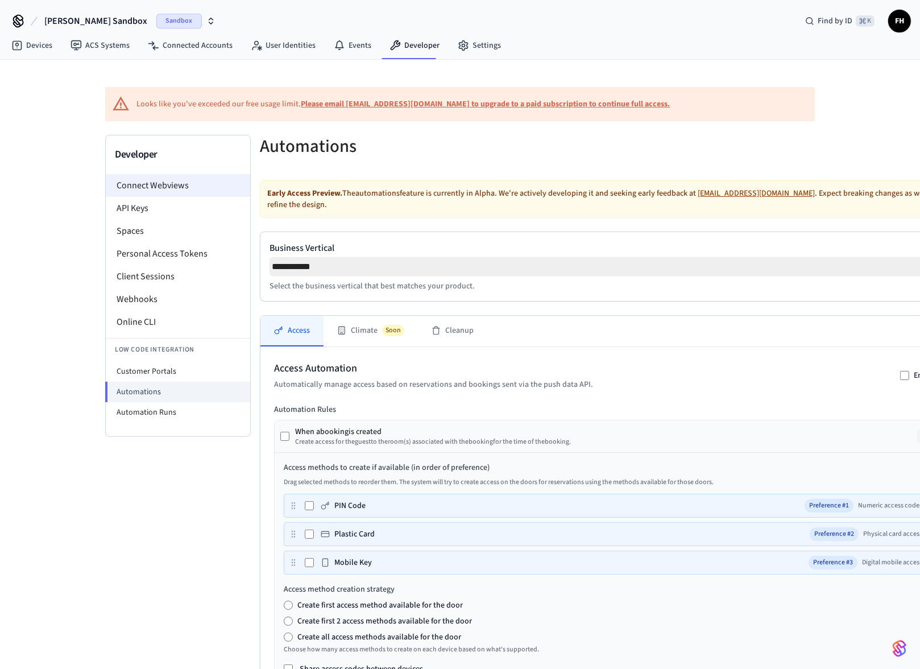
click at [151, 183] on li "Connect Webviews" at bounding box center [178, 185] width 144 height 23
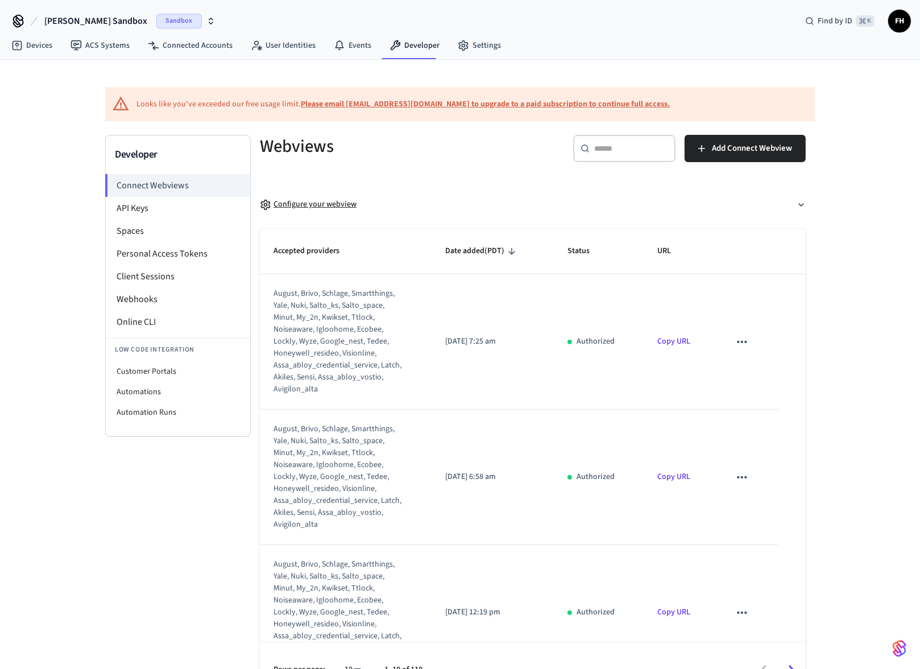
click at [312, 201] on div "Configure your webview" at bounding box center [308, 204] width 97 height 12
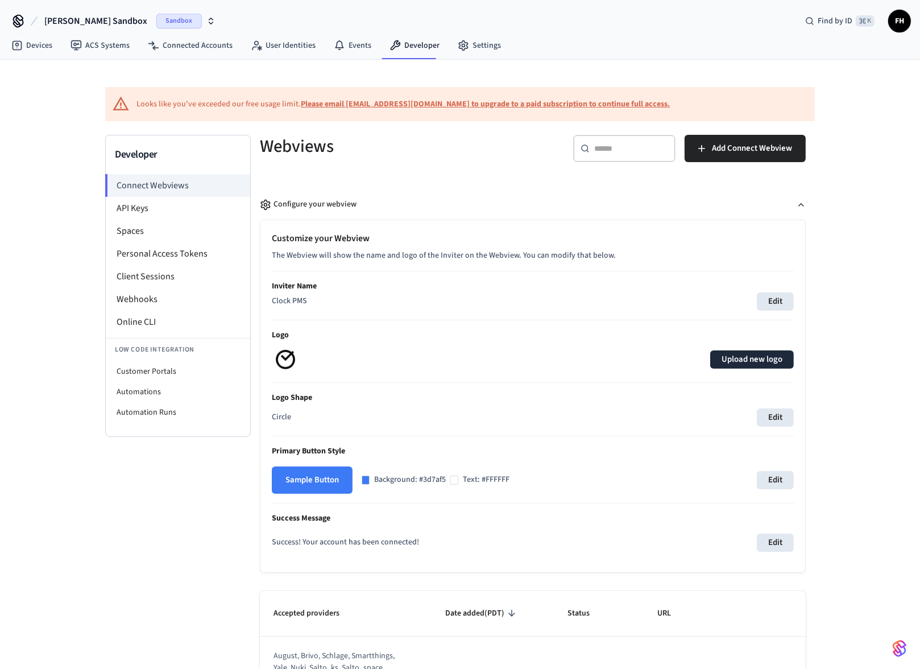
click at [729, 358] on label "Upload new logo" at bounding box center [752, 359] width 84 height 18
click at [0, 0] on input "Upload new logo" at bounding box center [0, 0] width 0 height 0
click at [775, 307] on button "Edit" at bounding box center [775, 301] width 37 height 18
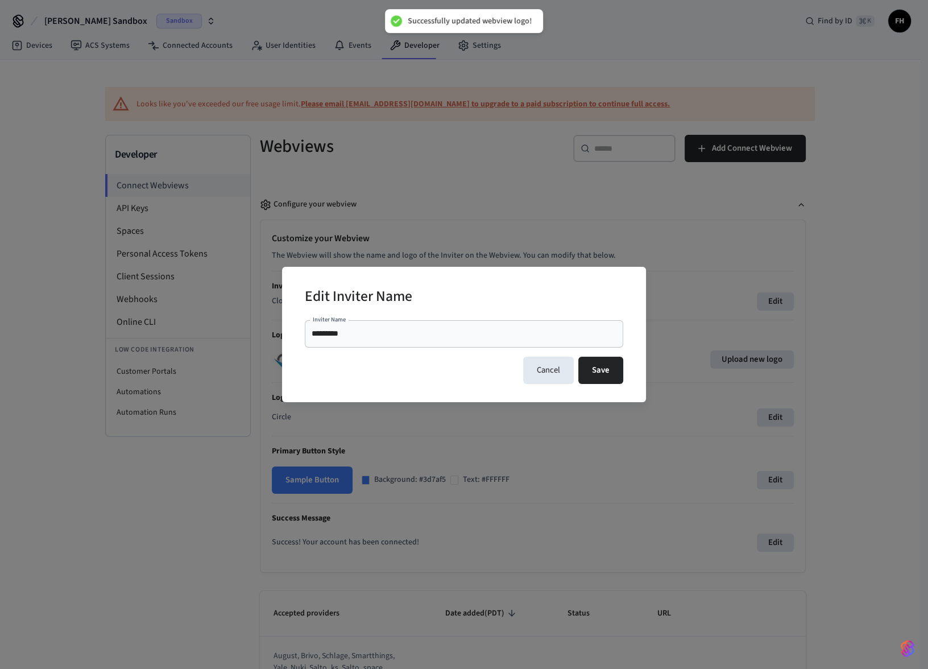
click at [355, 333] on input "*********" at bounding box center [464, 333] width 305 height 11
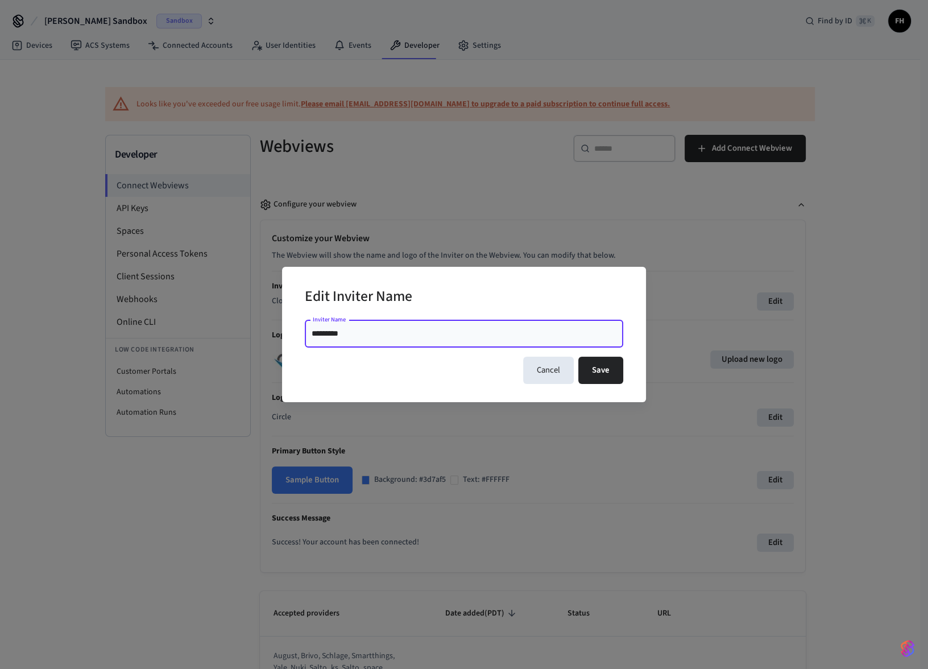
click at [355, 333] on input "*********" at bounding box center [464, 333] width 305 height 11
type input "**********"
click at [617, 373] on button "Save" at bounding box center [600, 369] width 45 height 27
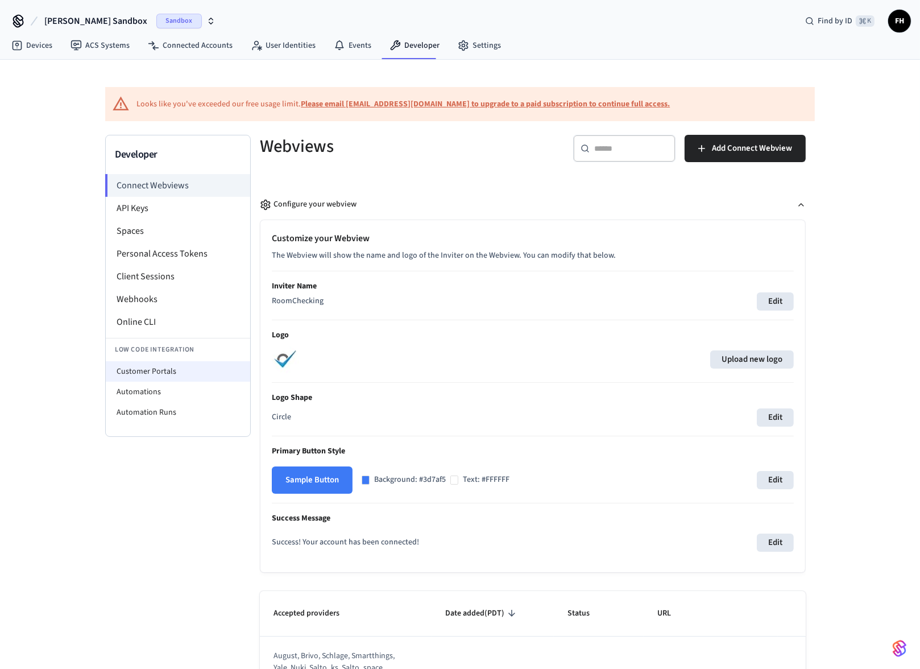
click at [155, 372] on li "Customer Portals" at bounding box center [178, 371] width 144 height 20
select select "**********"
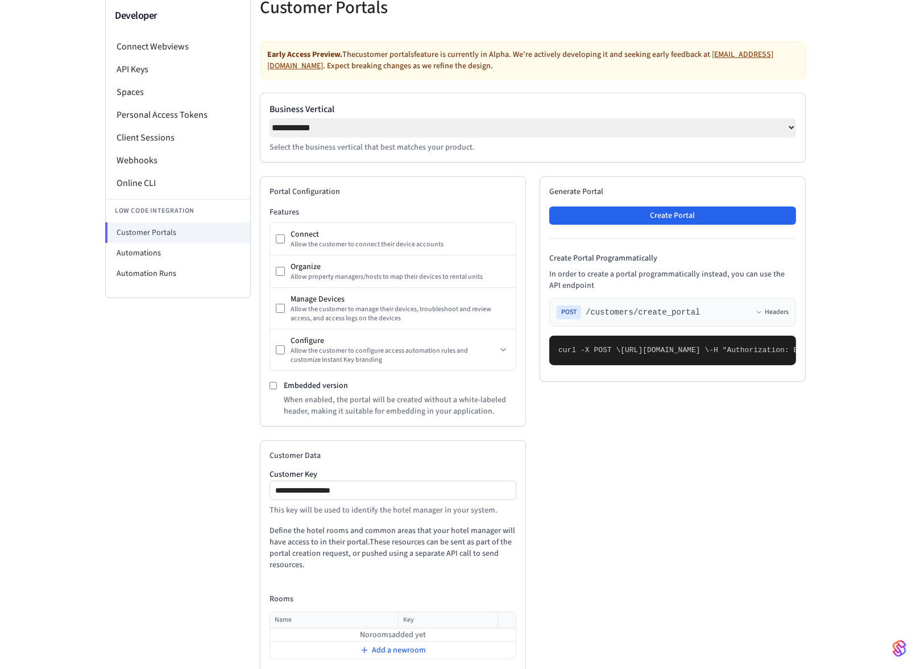
scroll to position [135, 0]
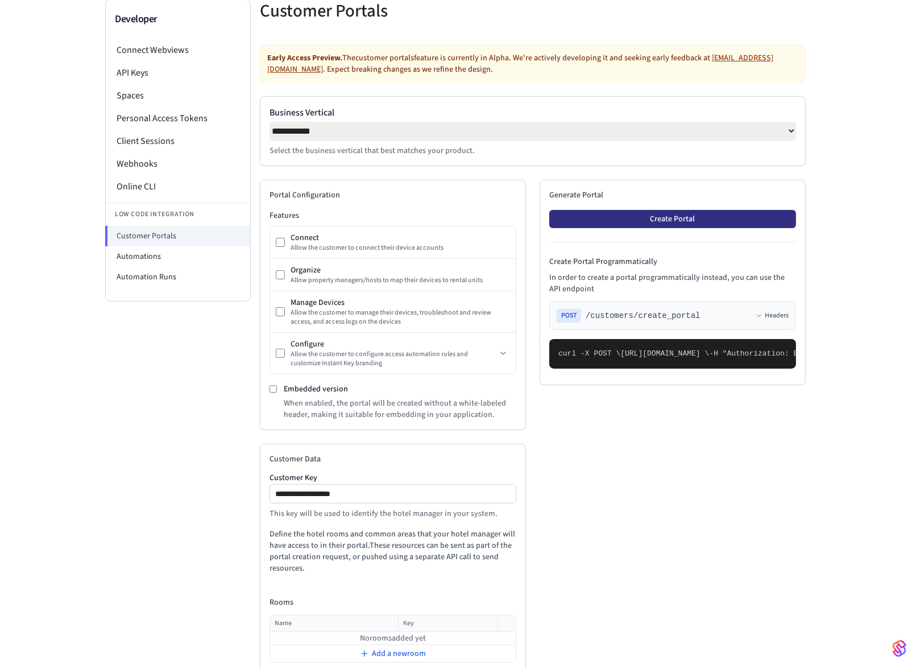
click at [621, 226] on button "Create Portal" at bounding box center [672, 219] width 247 height 18
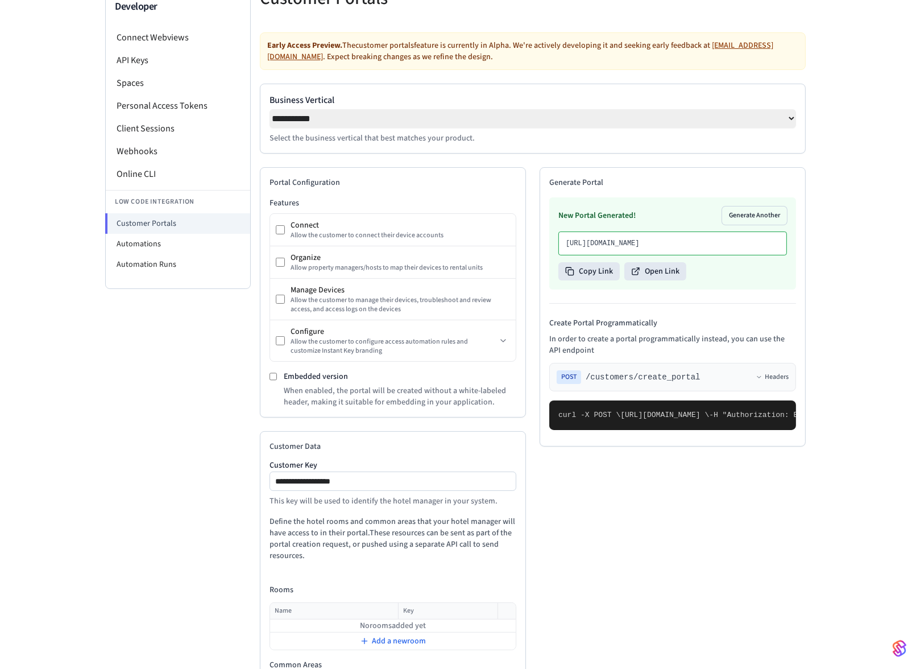
scroll to position [273, 0]
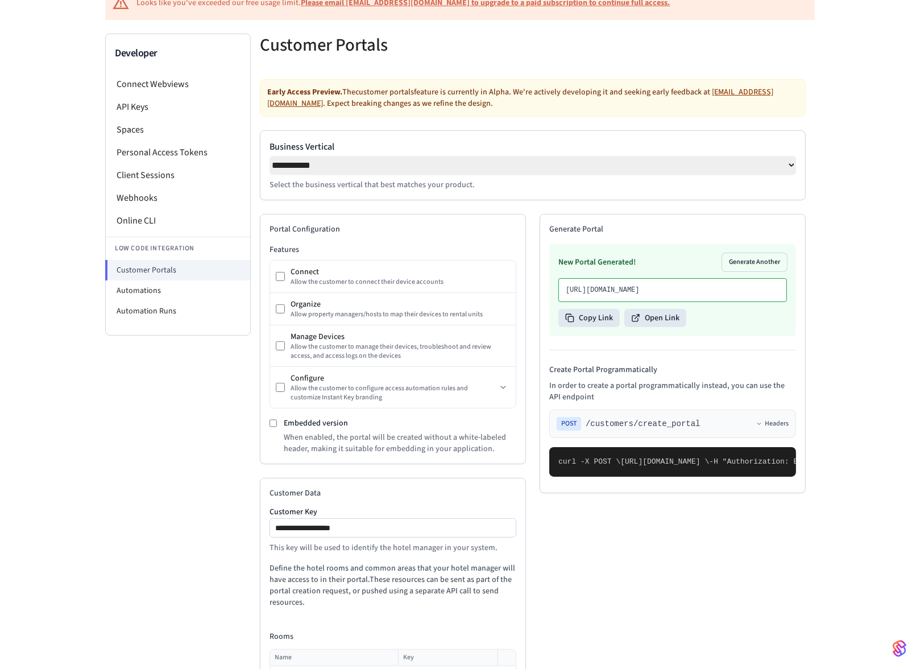
click at [387, 537] on div "**********" at bounding box center [392, 527] width 247 height 19
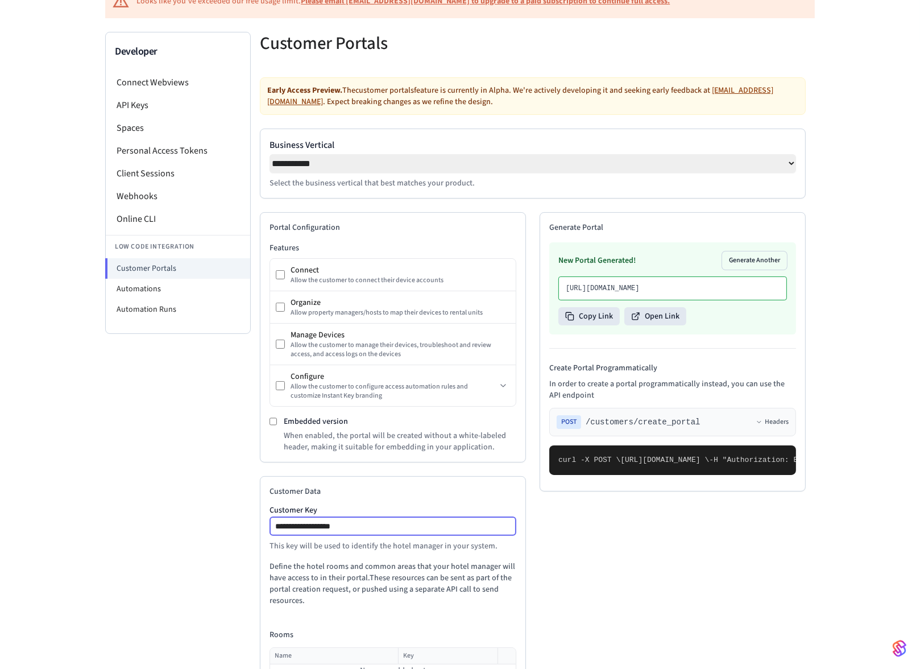
click at [387, 533] on input "**********" at bounding box center [394, 526] width 246 height 14
type input "**********"
click at [741, 267] on button "Generate Another" at bounding box center [754, 260] width 65 height 18
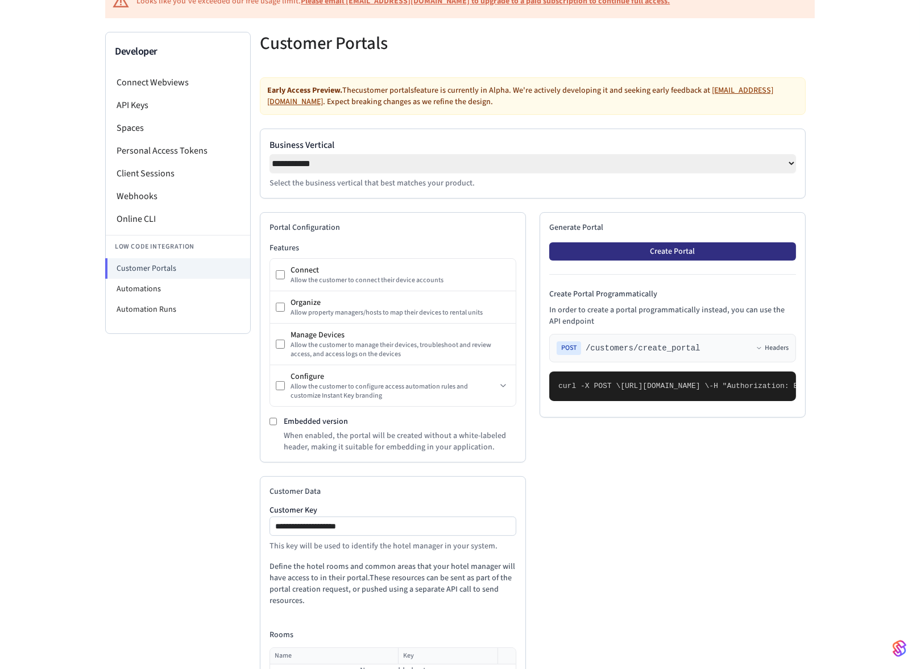
click at [679, 256] on button "Create Portal" at bounding box center [672, 251] width 247 height 18
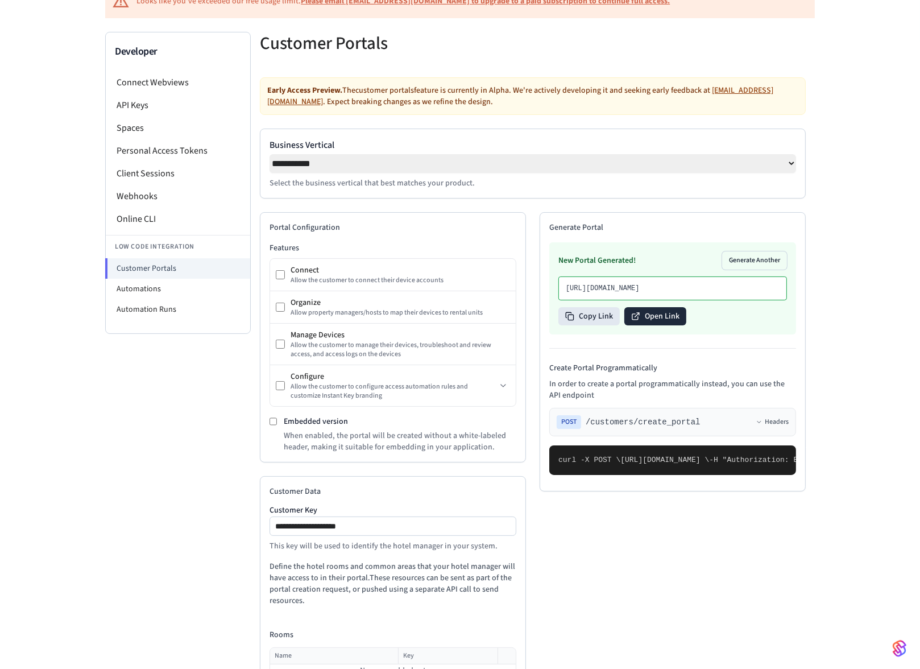
click at [670, 325] on button "Open Link" at bounding box center [655, 316] width 62 height 18
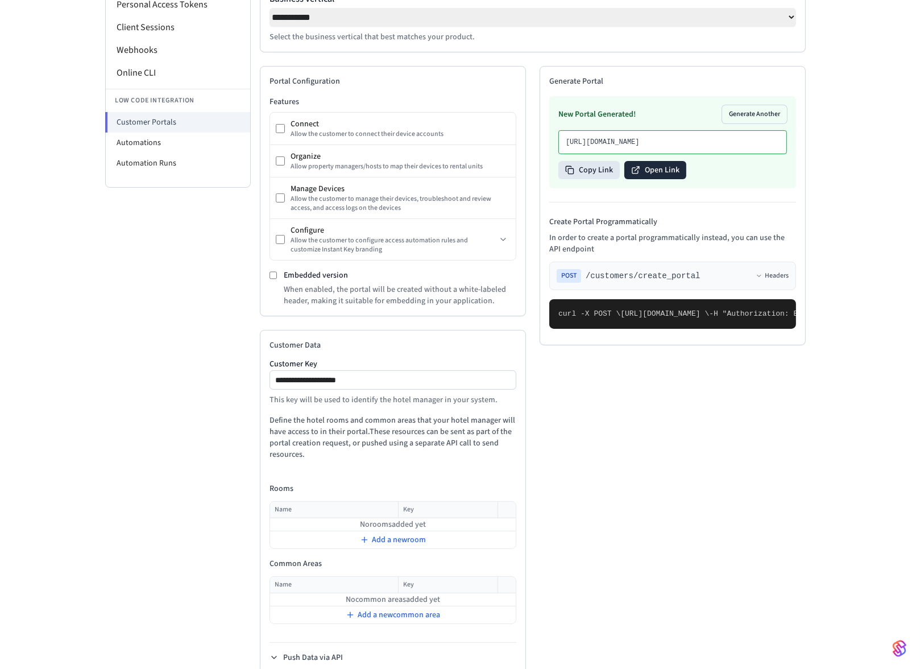
scroll to position [273, 0]
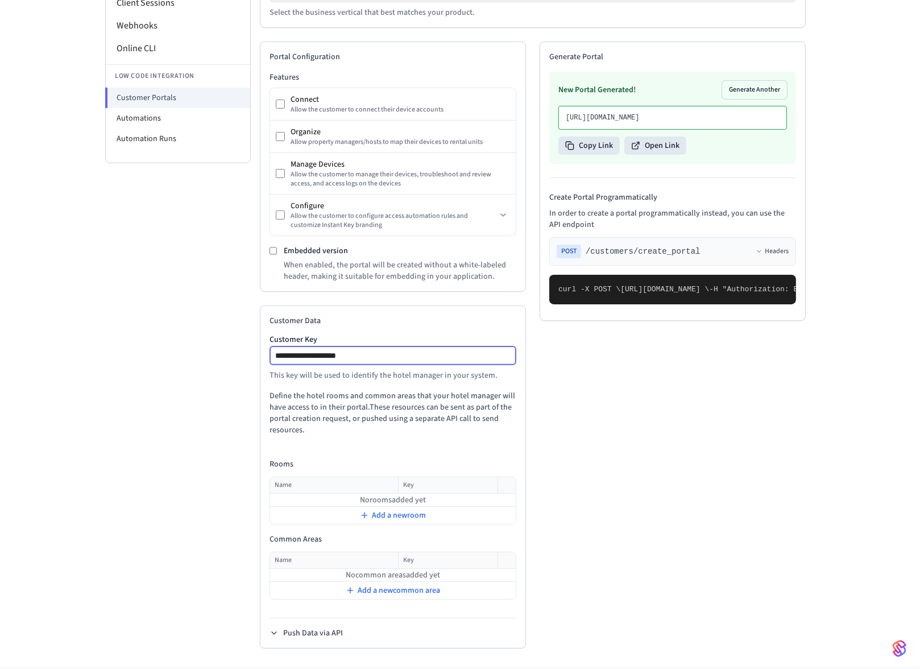
click at [391, 357] on input "**********" at bounding box center [394, 356] width 246 height 14
drag, startPoint x: 275, startPoint y: 358, endPoint x: 379, endPoint y: 358, distance: 104.6
click at [379, 358] on input "**********" at bounding box center [394, 356] width 246 height 14
click at [408, 520] on span "Add a new room" at bounding box center [399, 514] width 54 height 11
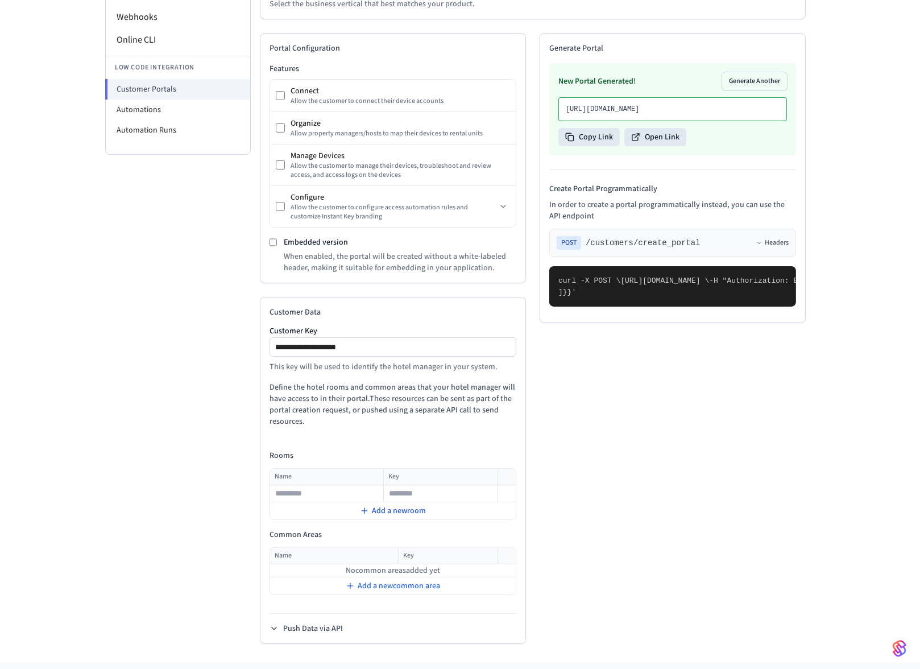
scroll to position [283, 0]
click at [401, 508] on span "Add a new room" at bounding box center [399, 509] width 54 height 11
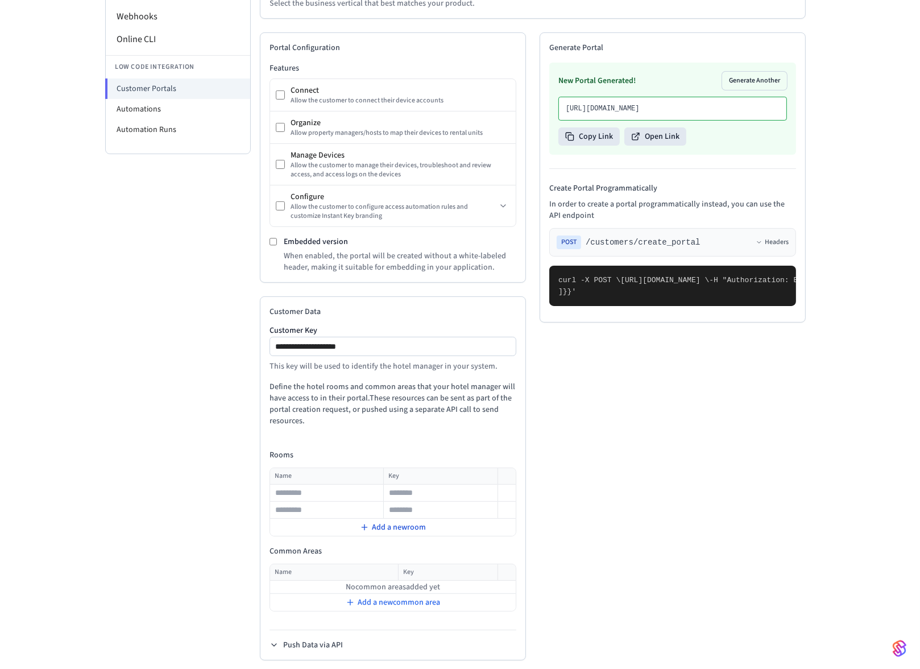
click at [416, 529] on span "Add a new room" at bounding box center [399, 526] width 54 height 11
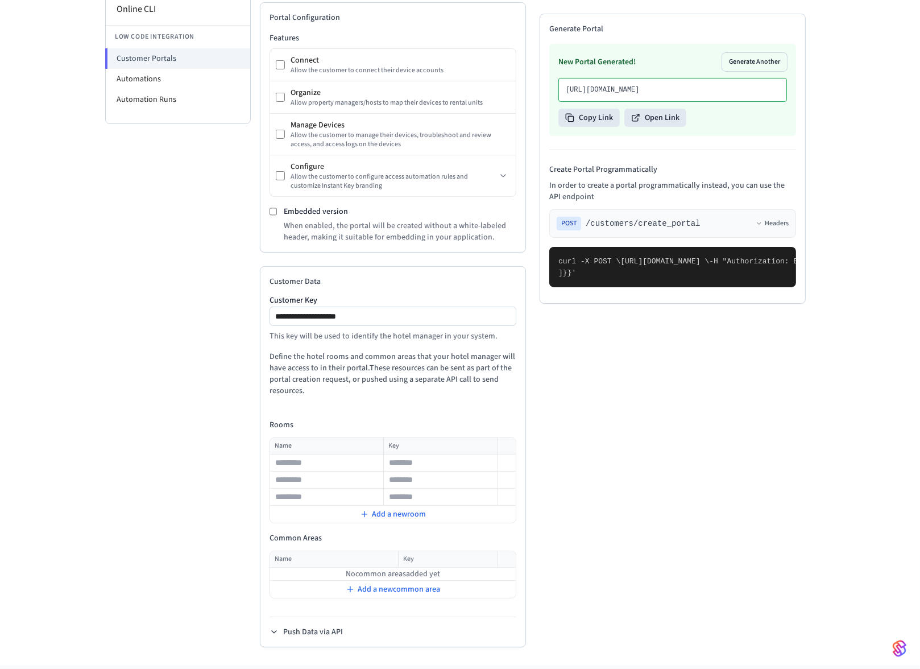
scroll to position [371, 0]
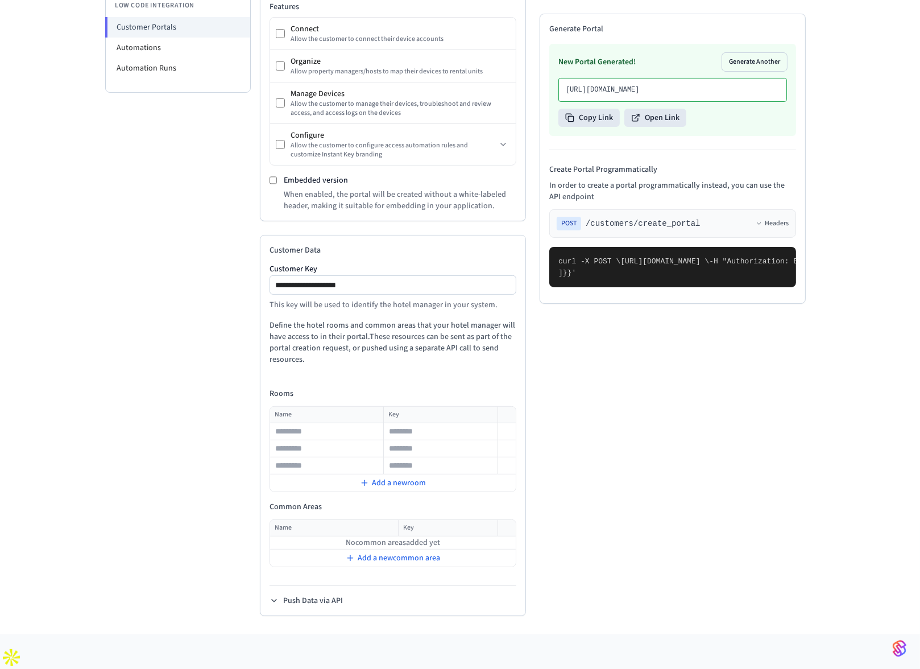
drag, startPoint x: 598, startPoint y: 440, endPoint x: 635, endPoint y: 551, distance: 117.4
click at [635, 287] on pre "curl -X POST \ [URL][DOMAIN_NAME] \ -H "Authorization: Bearer seam_api_key_1234…" at bounding box center [672, 267] width 247 height 40
click at [670, 287] on pre "curl -X POST \ [URL][DOMAIN_NAME] \ -H "Authorization: Bearer seam_api_key_1234…" at bounding box center [672, 267] width 247 height 40
click at [303, 425] on input "text" at bounding box center [327, 432] width 112 height 14
type input "********"
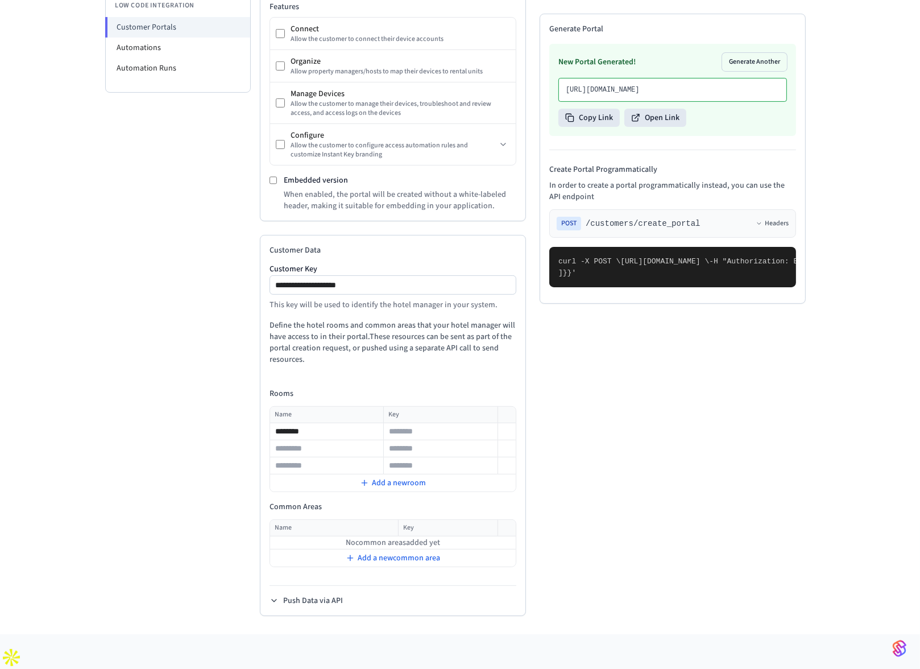
drag, startPoint x: 636, startPoint y: 433, endPoint x: 675, endPoint y: 434, distance: 38.7
click at [449, 407] on th "Key" at bounding box center [441, 415] width 114 height 16
click at [405, 425] on input "text" at bounding box center [440, 432] width 112 height 14
drag, startPoint x: 305, startPoint y: 263, endPoint x: 406, endPoint y: 266, distance: 101.2
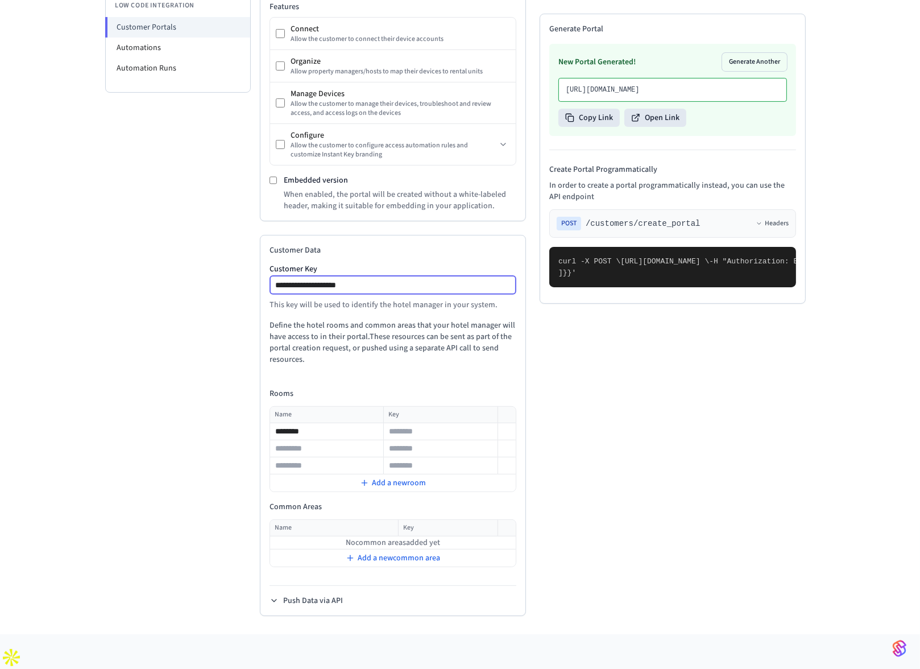
click at [406, 278] on input "**********" at bounding box center [394, 285] width 246 height 14
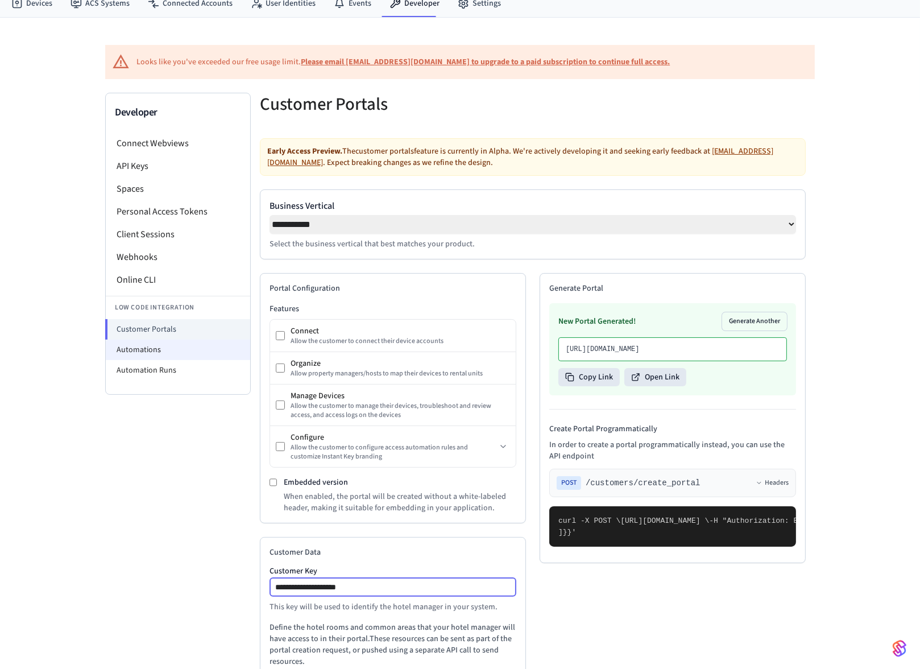
scroll to position [43, 0]
click at [139, 344] on li "Automations" at bounding box center [178, 349] width 144 height 20
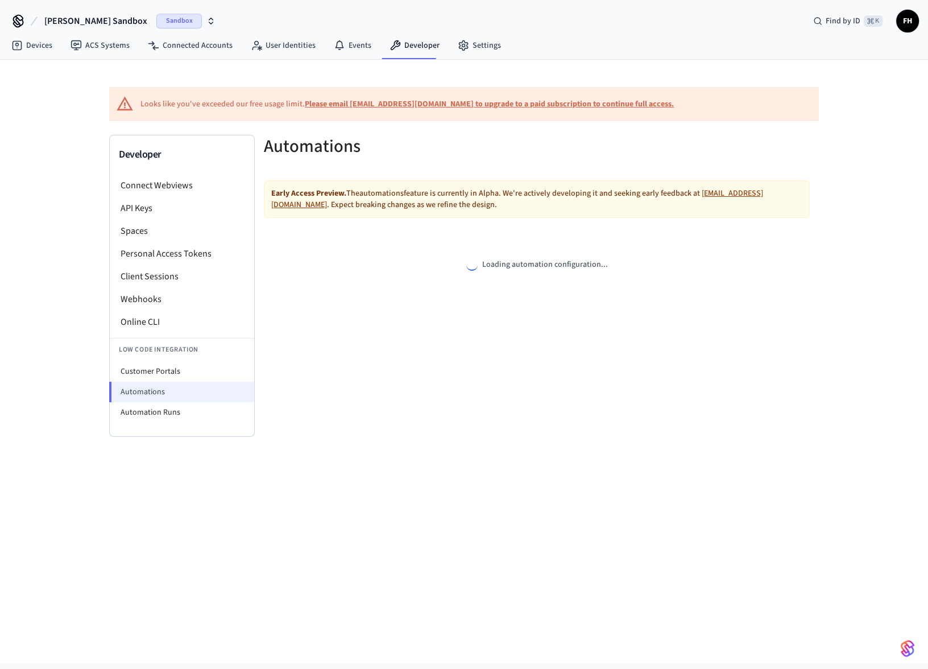
select select "**********"
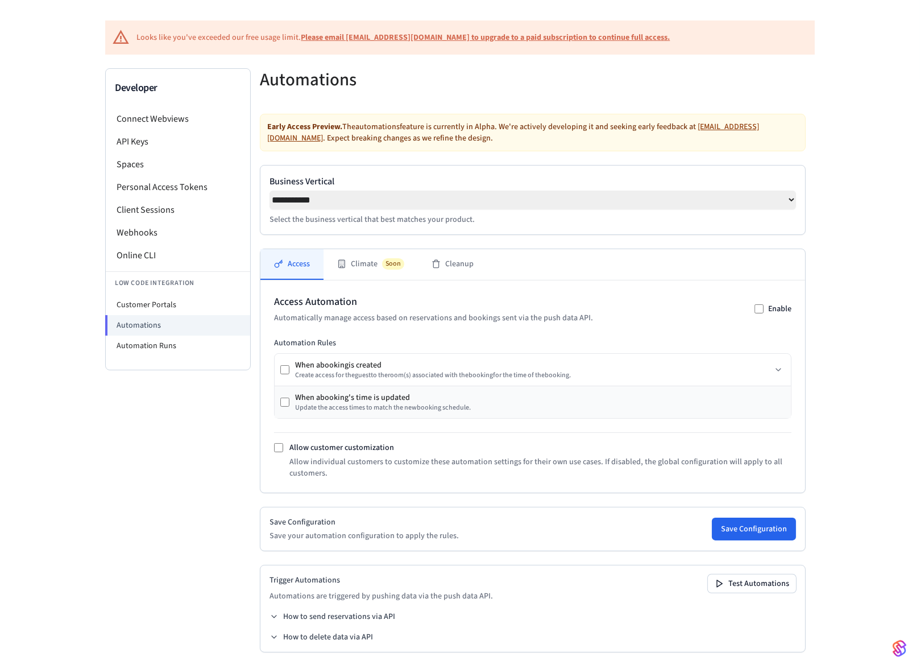
scroll to position [71, 0]
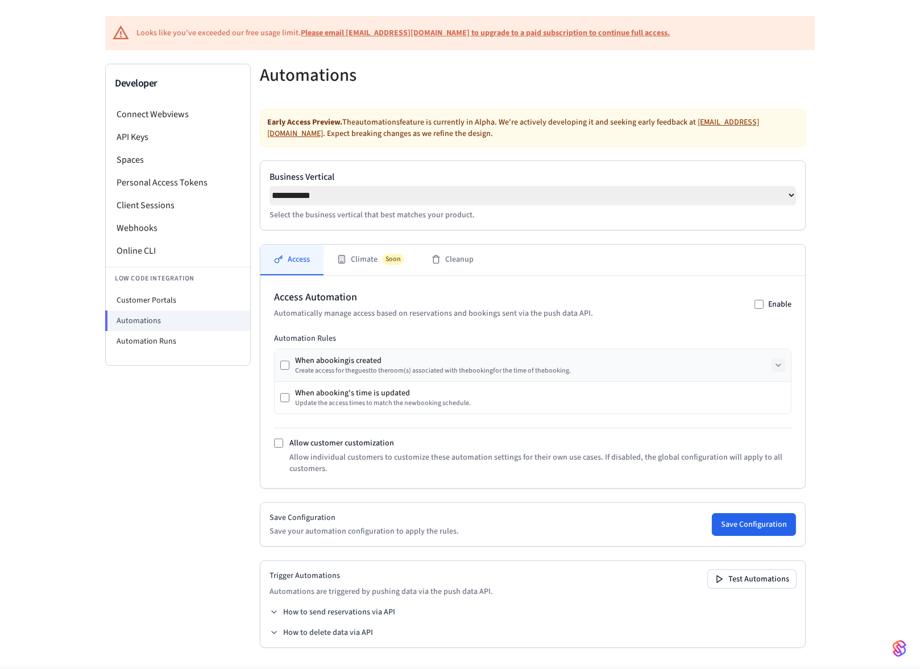
click at [778, 368] on icon at bounding box center [778, 364] width 9 height 9
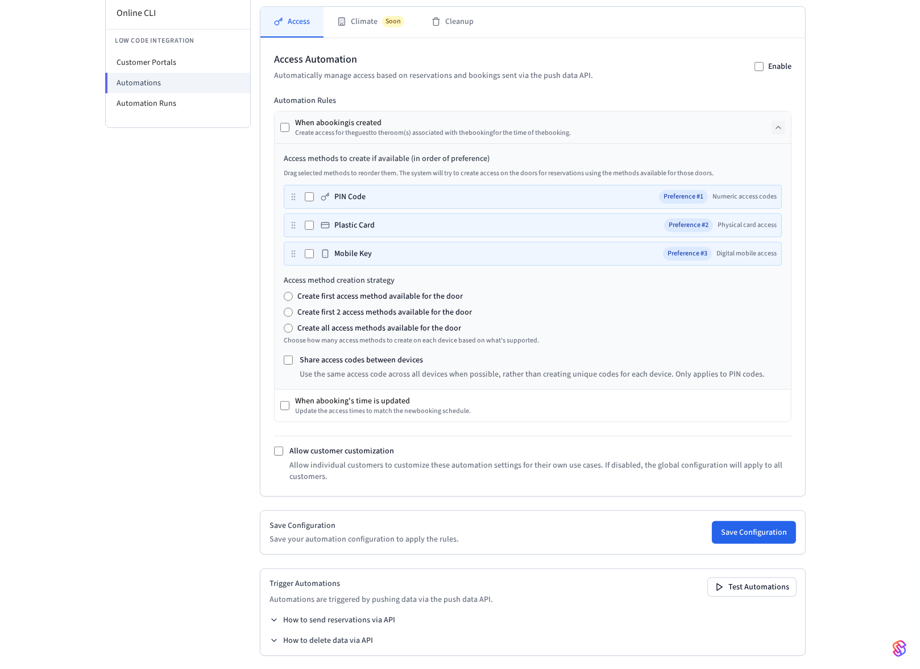
scroll to position [316, 0]
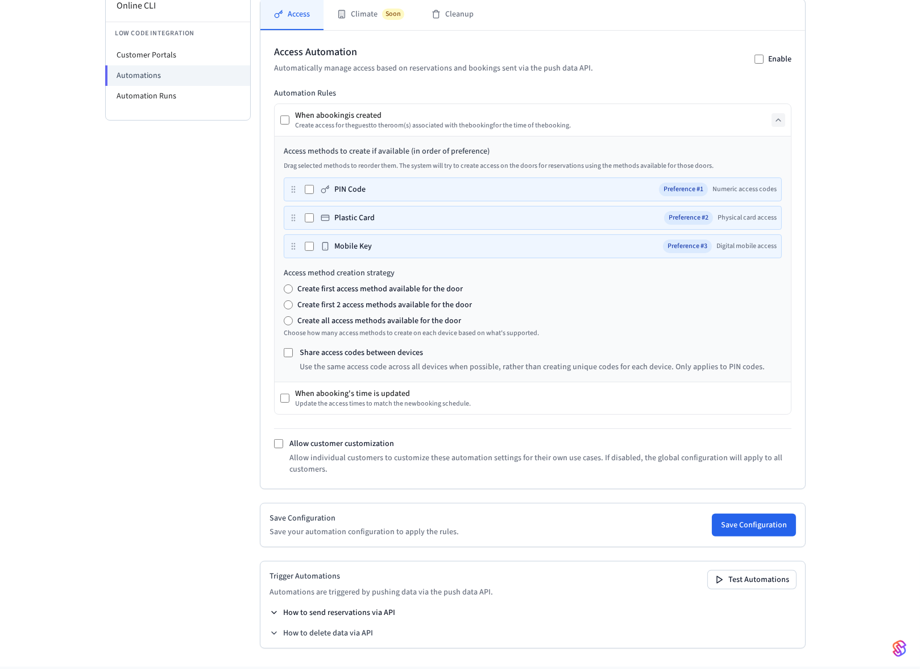
click at [275, 613] on icon at bounding box center [274, 612] width 5 height 2
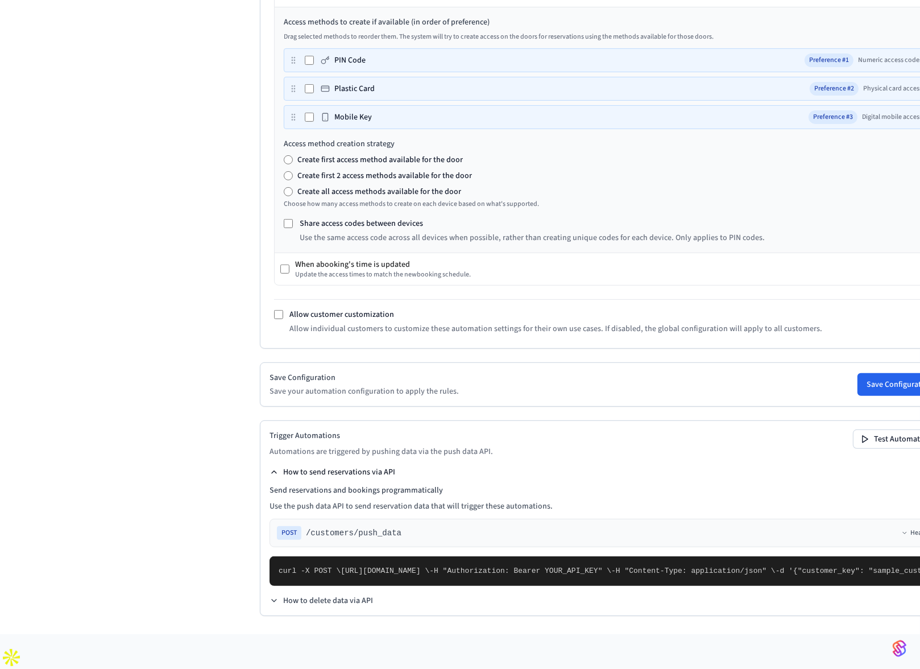
scroll to position [667, 0]
drag, startPoint x: 303, startPoint y: 526, endPoint x: 392, endPoint y: 524, distance: 89.3
drag, startPoint x: 305, startPoint y: 526, endPoint x: 418, endPoint y: 526, distance: 112.6
click at [418, 556] on pre "curl -X POST \ [URL][DOMAIN_NAME] \ -H "Authorization: Bearer YOUR_API_KEY" \ -…" at bounding box center [605, 571] width 672 height 30
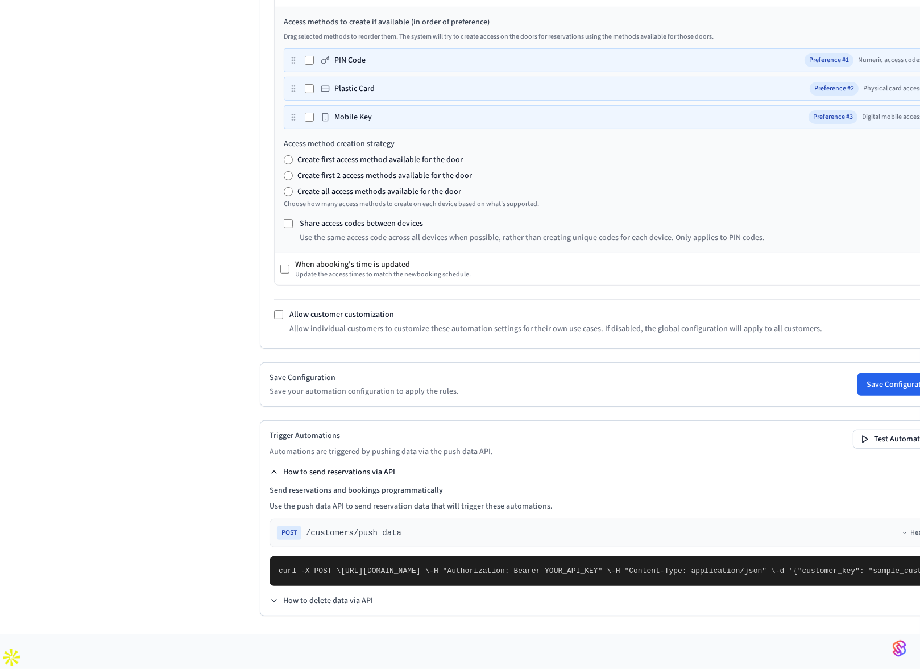
click at [324, 578] on pre "curl -X POST \ [URL][DOMAIN_NAME] \ -H "Authorization: Bearer YOUR_API_KEY" \ -…" at bounding box center [605, 571] width 672 height 30
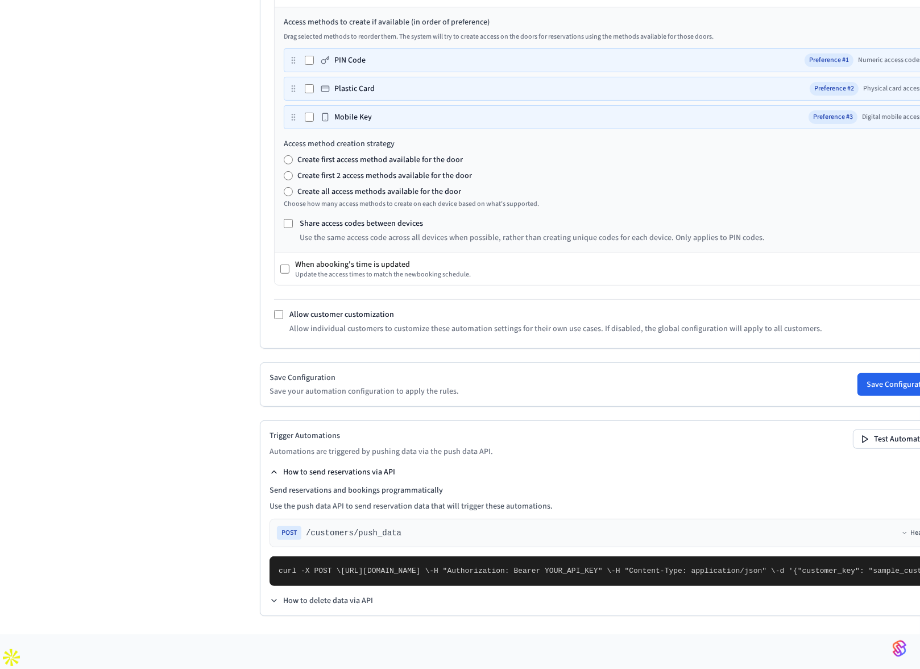
drag, startPoint x: 306, startPoint y: 571, endPoint x: 485, endPoint y: 568, distance: 178.5
click at [485, 568] on pre "curl -X POST \ [URL][DOMAIN_NAME] \ -H "Authorization: Bearer YOUR_API_KEY" \ -…" at bounding box center [605, 571] width 672 height 30
drag, startPoint x: 308, startPoint y: 550, endPoint x: 479, endPoint y: 563, distance: 171.7
click at [479, 563] on pre "curl -X POST \ [URL][DOMAIN_NAME] \ -H "Authorization: Bearer YOUR_API_KEY" \ -…" at bounding box center [605, 571] width 672 height 30
drag, startPoint x: 370, startPoint y: 571, endPoint x: 408, endPoint y: 571, distance: 37.5
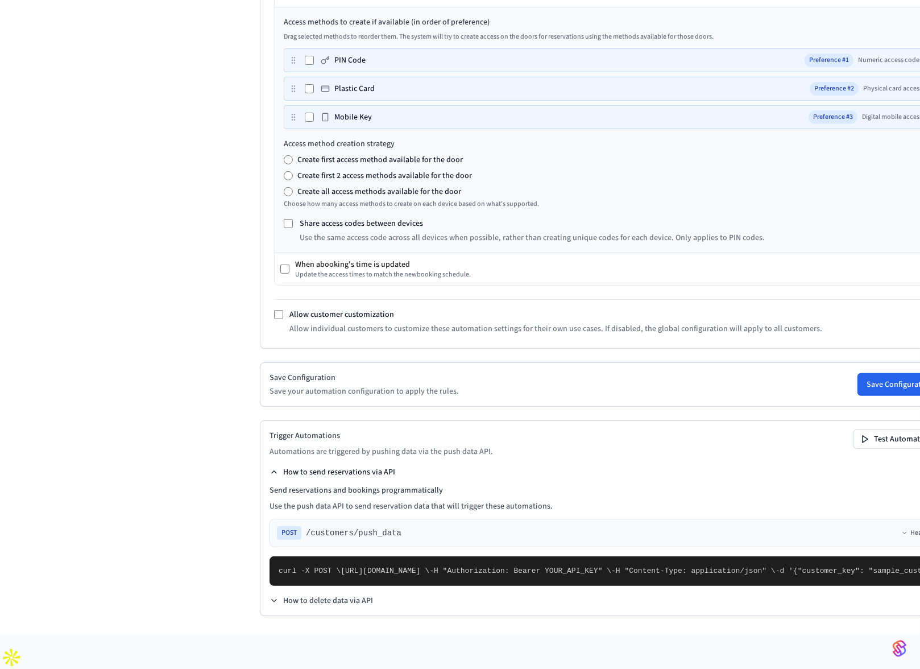
drag, startPoint x: 306, startPoint y: 546, endPoint x: 507, endPoint y: 558, distance: 201.6
click at [507, 558] on pre "curl -X POST \ [URL][DOMAIN_NAME] \ -H "Authorization: Bearer YOUR_API_KEY" \ -…" at bounding box center [605, 571] width 672 height 30
drag, startPoint x: 304, startPoint y: 450, endPoint x: 434, endPoint y: 476, distance: 132.8
click at [434, 556] on pre "curl -X POST \ [URL][DOMAIN_NAME] \ -H "Authorization: Bearer YOUR_API_KEY" \ -…" at bounding box center [605, 571] width 672 height 30
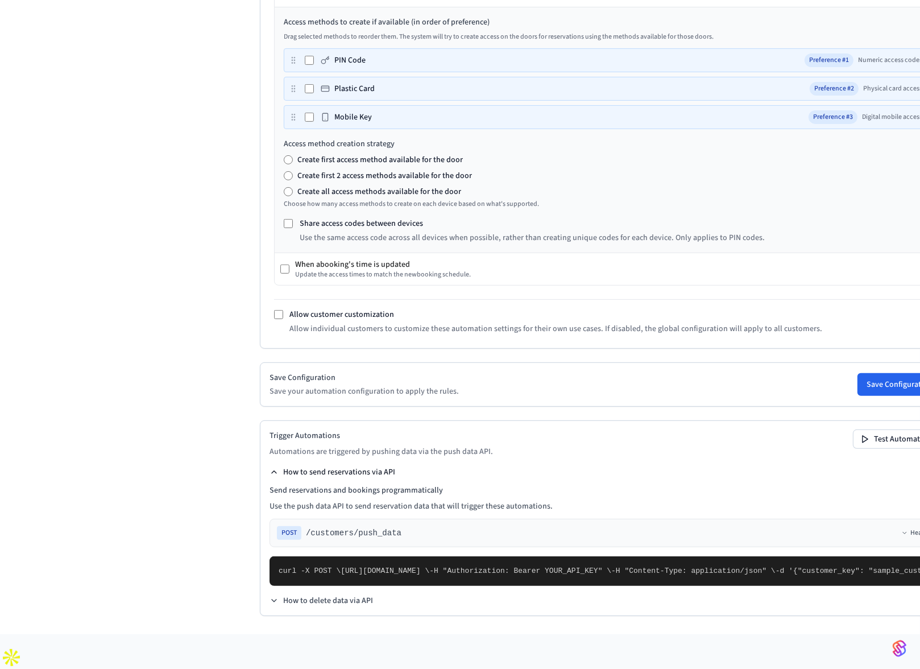
click at [245, 449] on div "Developer Connect Webviews API Keys Spaces Personal Access Tokens Client Sessio…" at bounding box center [178, 162] width 146 height 944
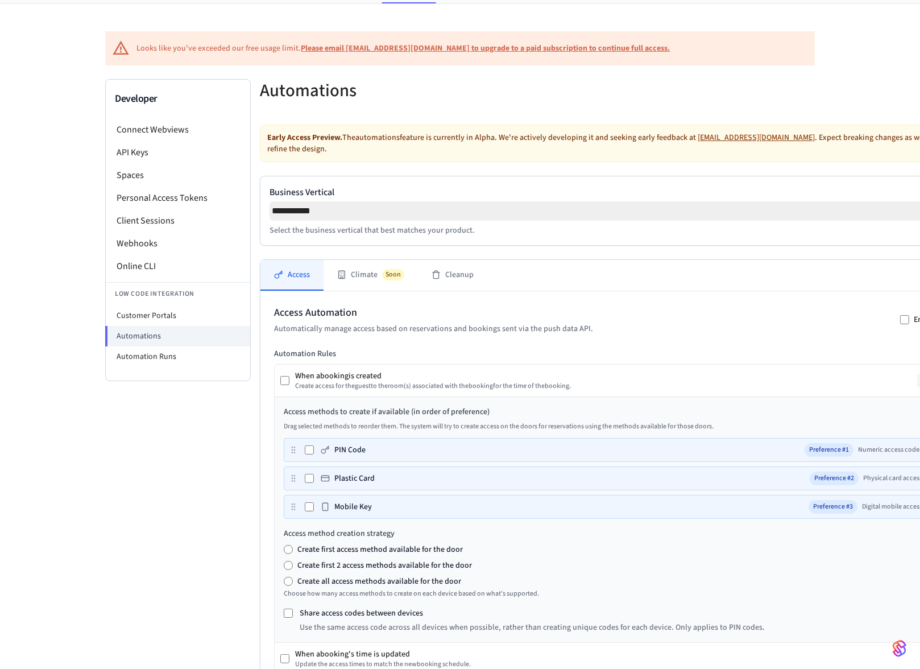
scroll to position [0, 0]
